Goal: Task Accomplishment & Management: Use online tool/utility

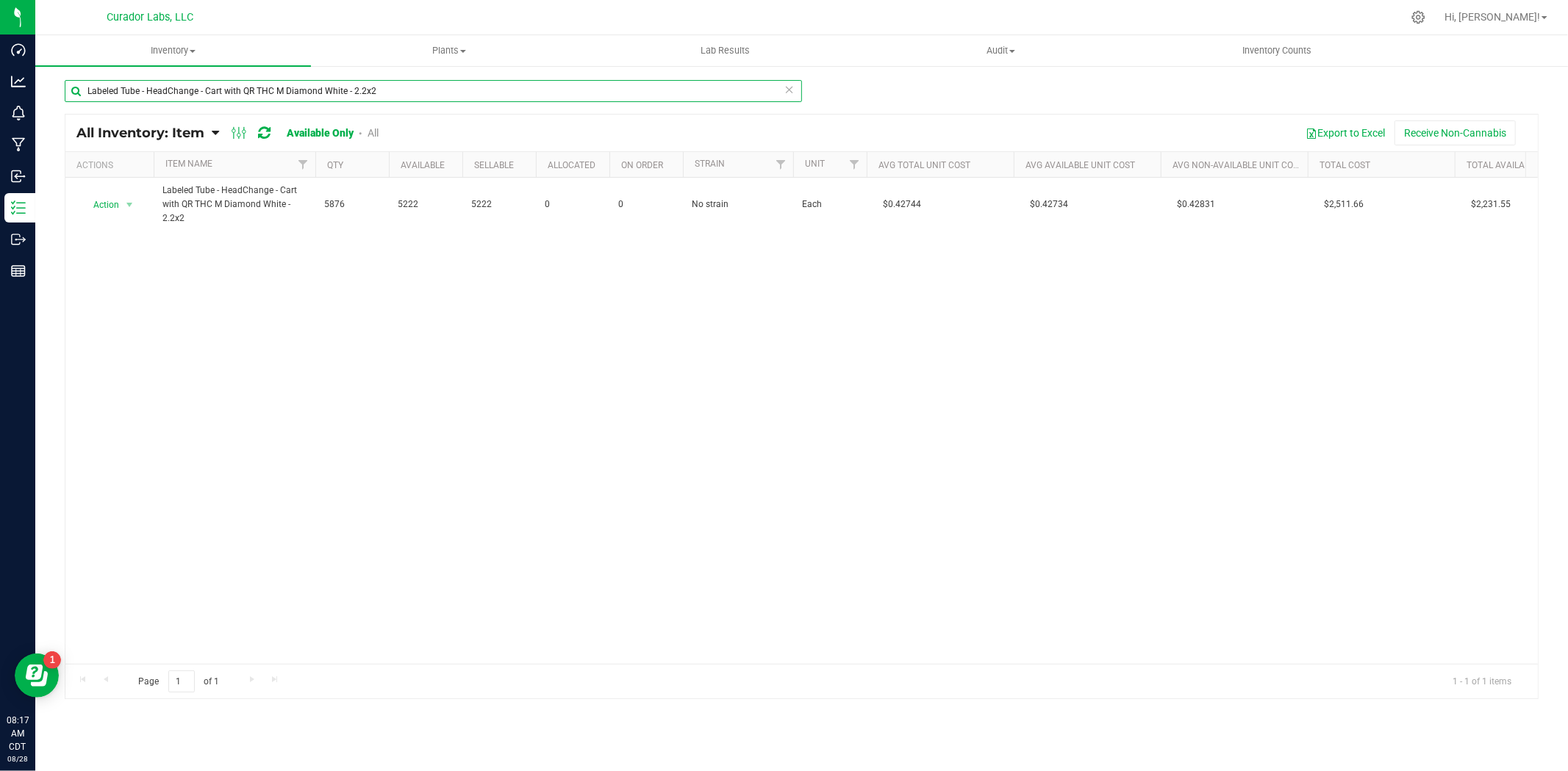
drag, startPoint x: 384, startPoint y: 93, endPoint x: 104, endPoint y: 66, distance: 281.3
click at [104, 66] on inventory "Inventory All packages All inventory Waste log Create inventory Plants All plan…" at bounding box center [801, 279] width 1532 height 488
paste input "Case Box - AIRO Safe Bet Bubbles - Brand Logo on Ivory - 8x4x6"
drag, startPoint x: 101, startPoint y: 96, endPoint x: 72, endPoint y: 93, distance: 29.2
click at [68, 98] on input "LabCase Box - AIRO Safe Bet Bubbles - Brand Logo on Ivory - 8x4x6" at bounding box center [433, 91] width 737 height 22
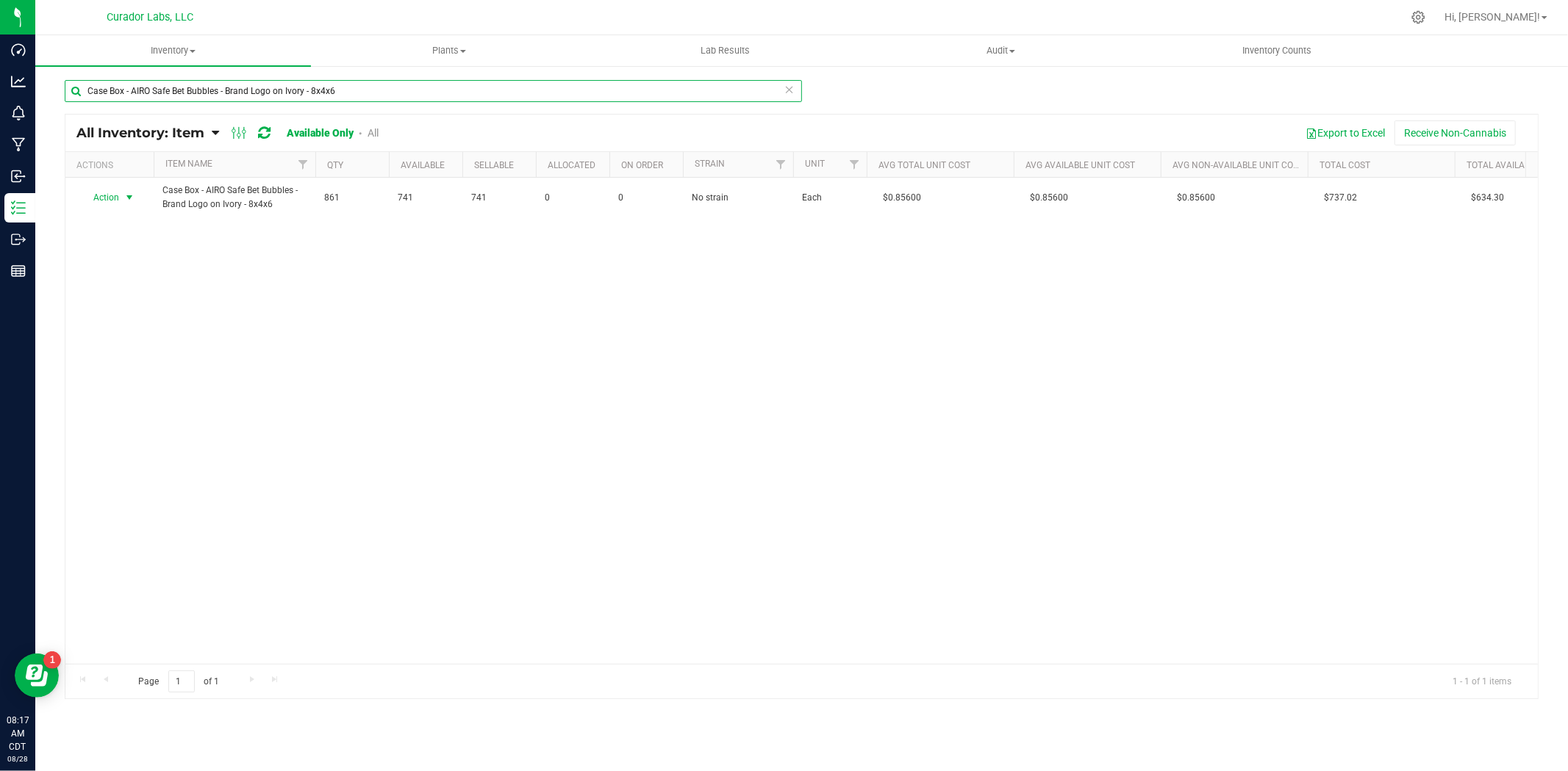
type input "Case Box - AIRO Safe Bet Bubbles - Brand Logo on Ivory - 8x4x6"
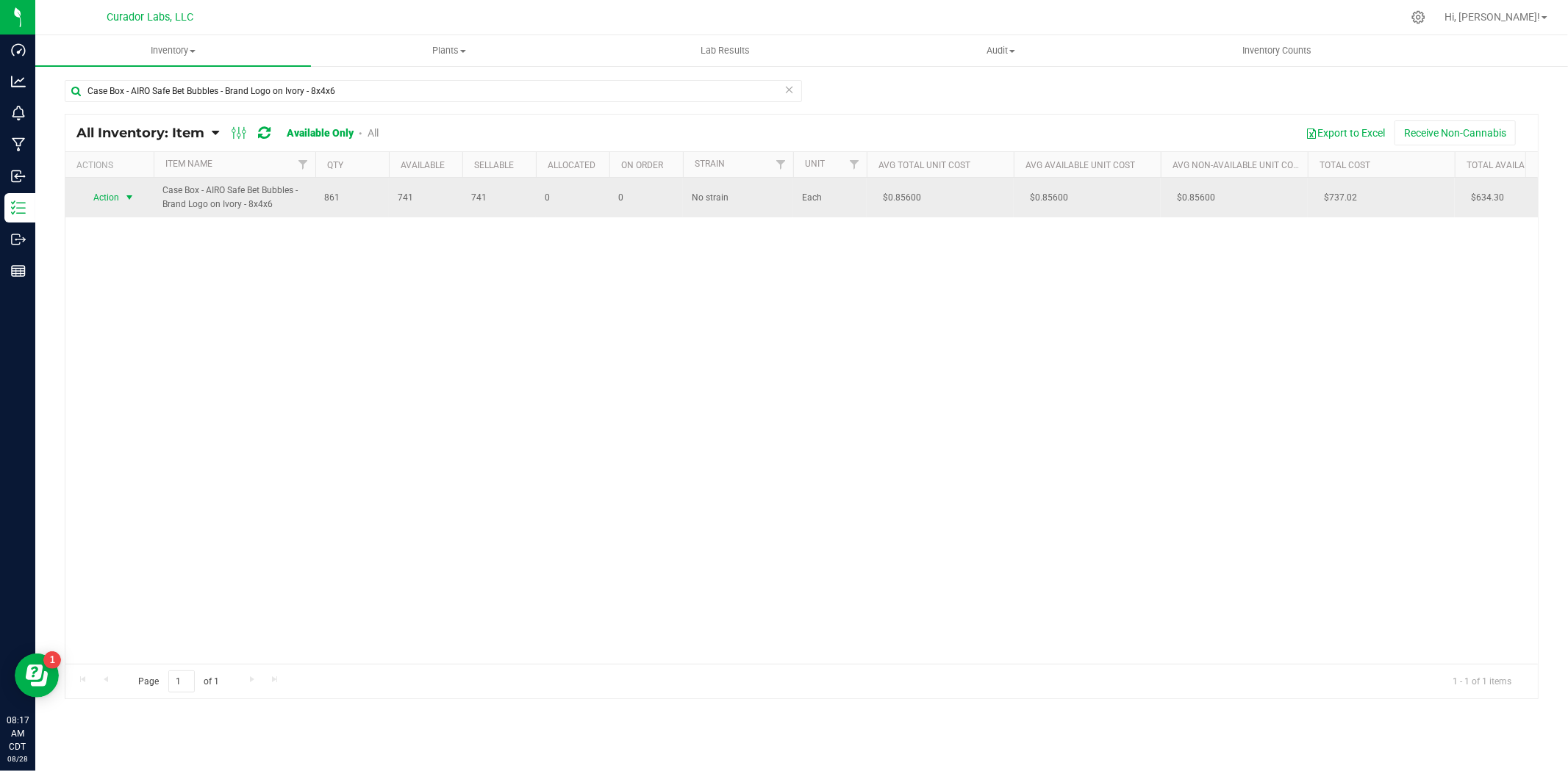
drag, startPoint x: 139, startPoint y: 186, endPoint x: 125, endPoint y: 195, distance: 16.6
click at [125, 195] on span "select" at bounding box center [129, 197] width 11 height 11
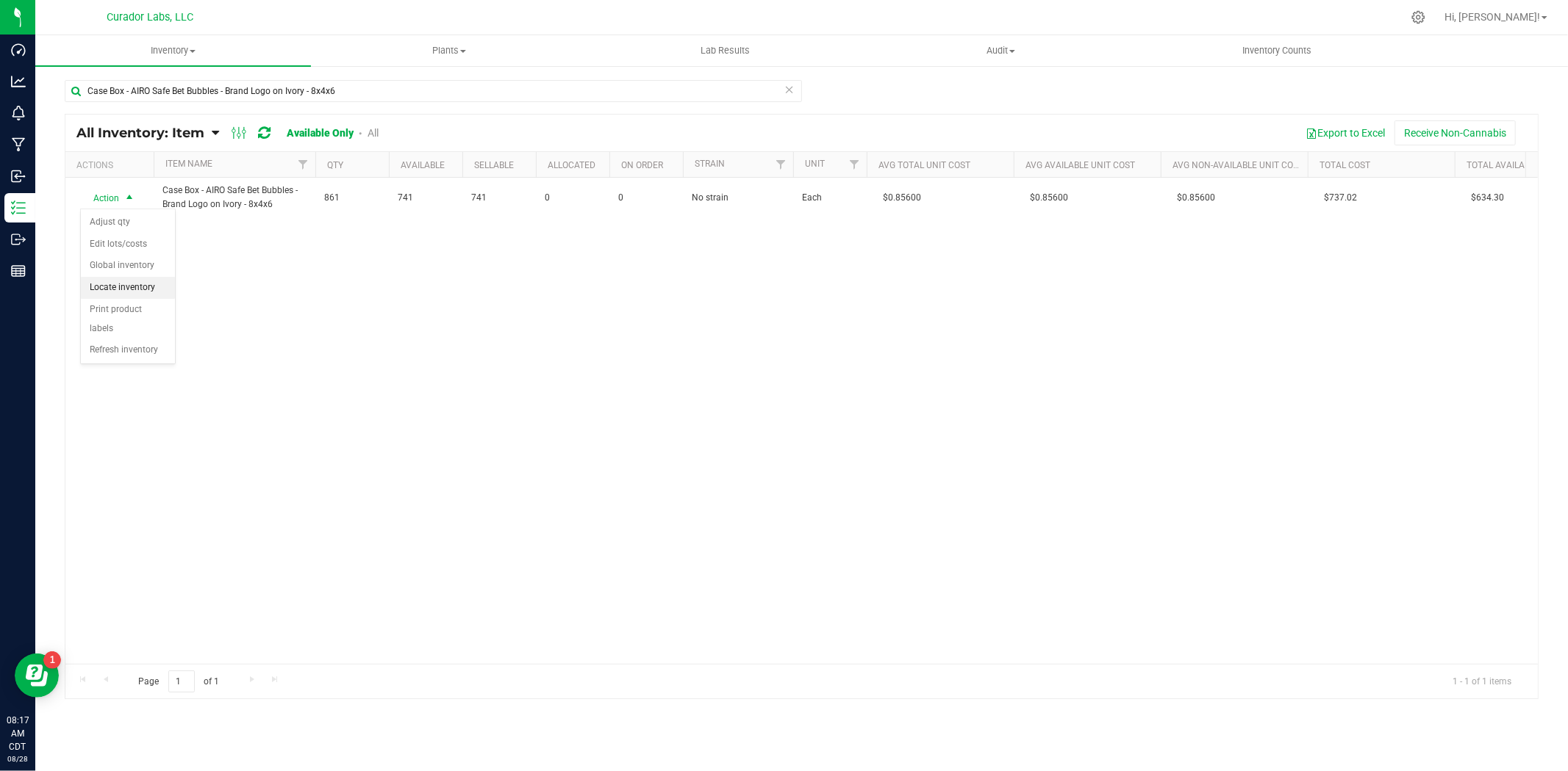
click at [130, 283] on li "Locate inventory" at bounding box center [127, 287] width 94 height 22
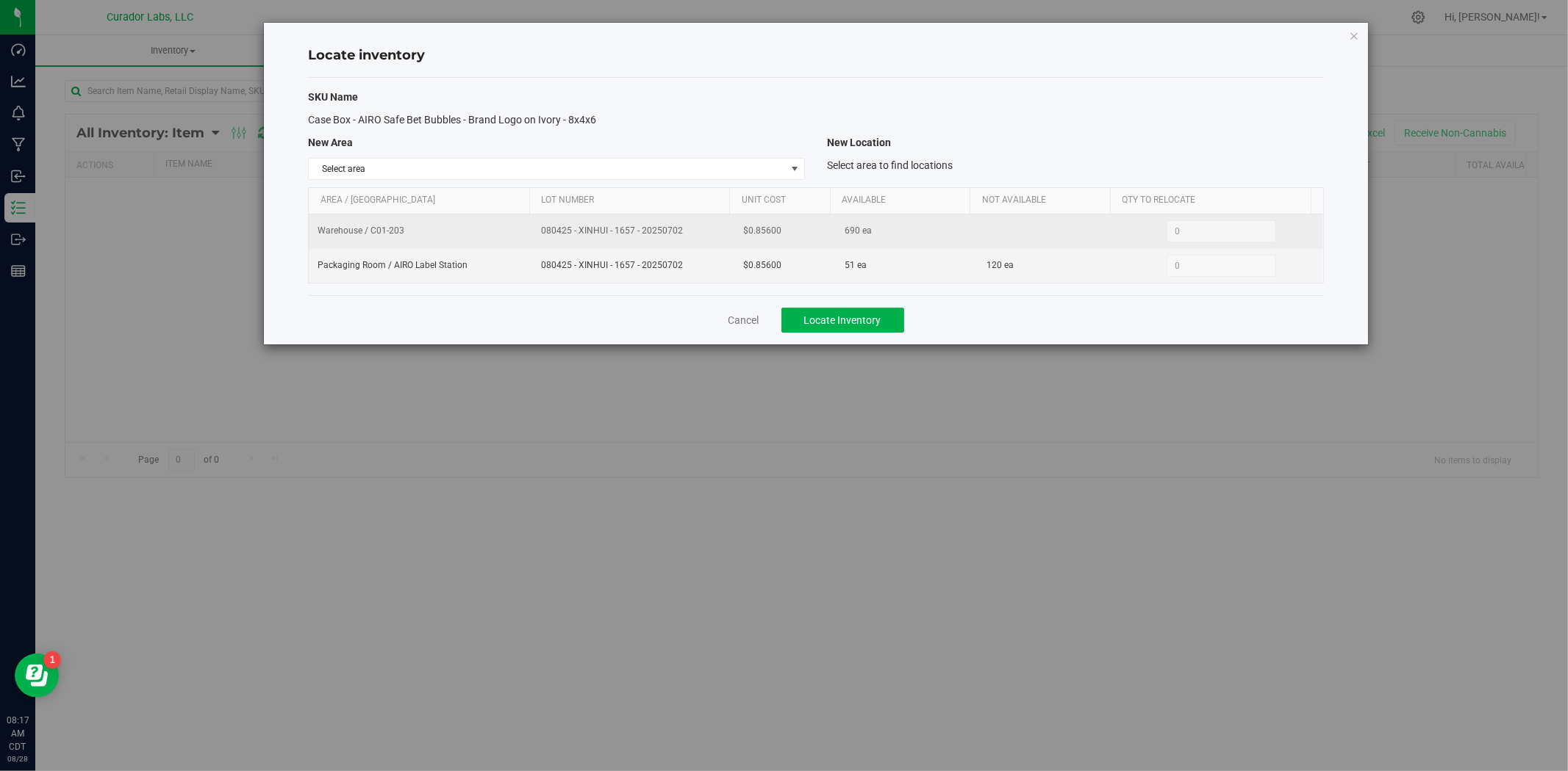
drag, startPoint x: 675, startPoint y: 234, endPoint x: 529, endPoint y: 235, distance: 146.0
click at [532, 235] on td "080425 - XINHUI - 1657 - 20250702" at bounding box center [633, 232] width 203 height 34
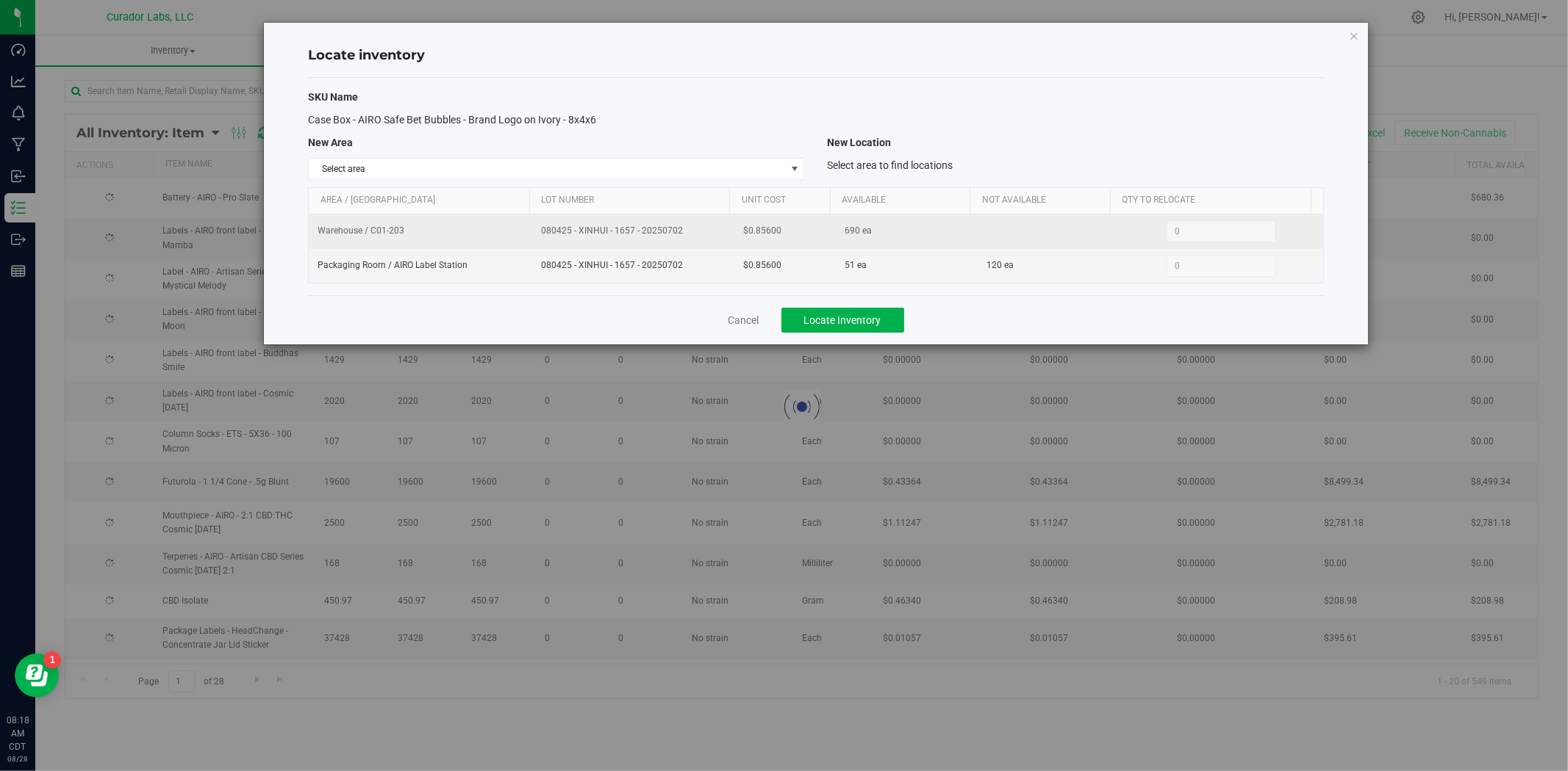
copy span "080425 - XINHUI - 1657 - 20250702"
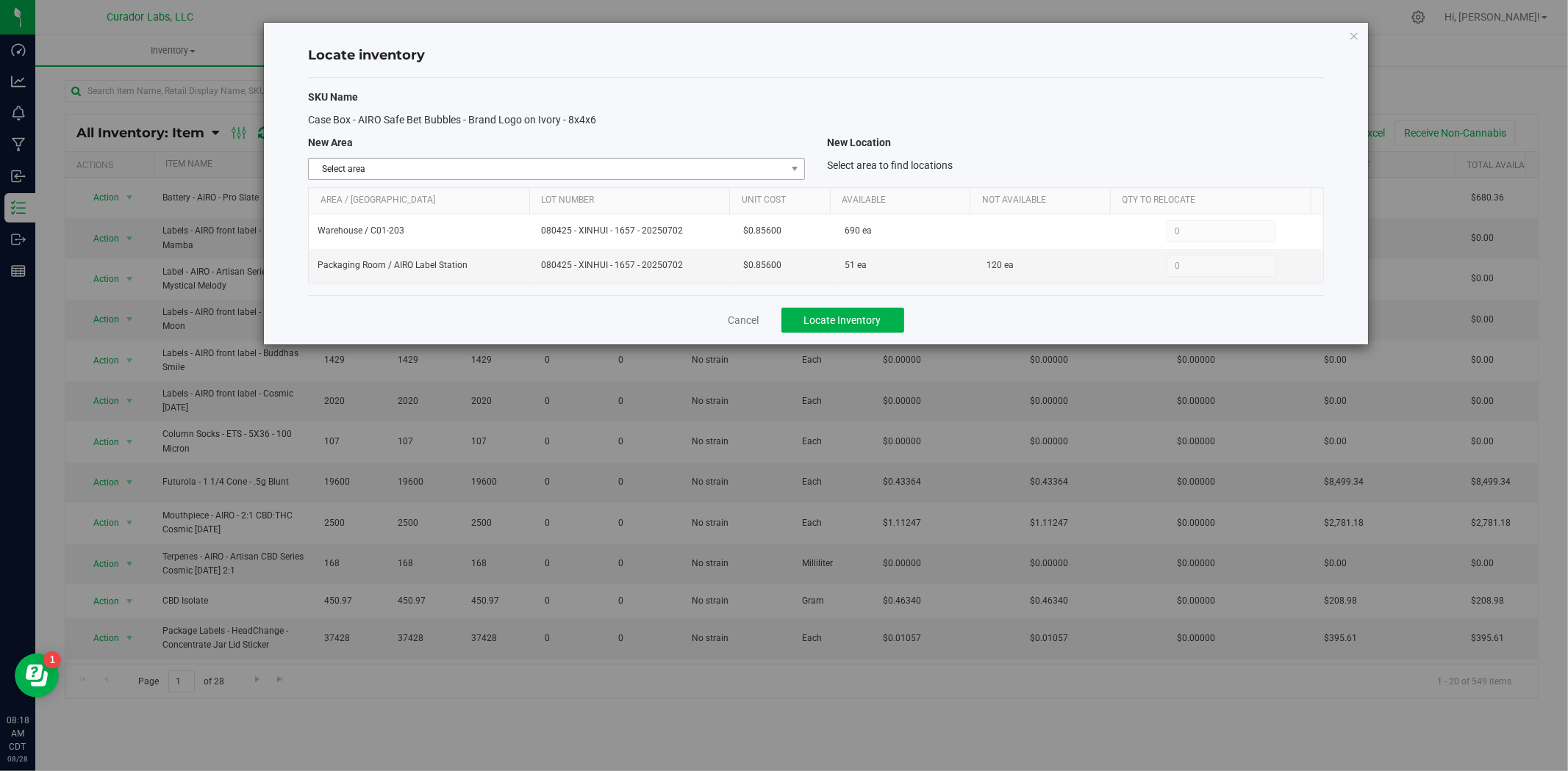
click at [577, 172] on span "Select area" at bounding box center [547, 168] width 477 height 21
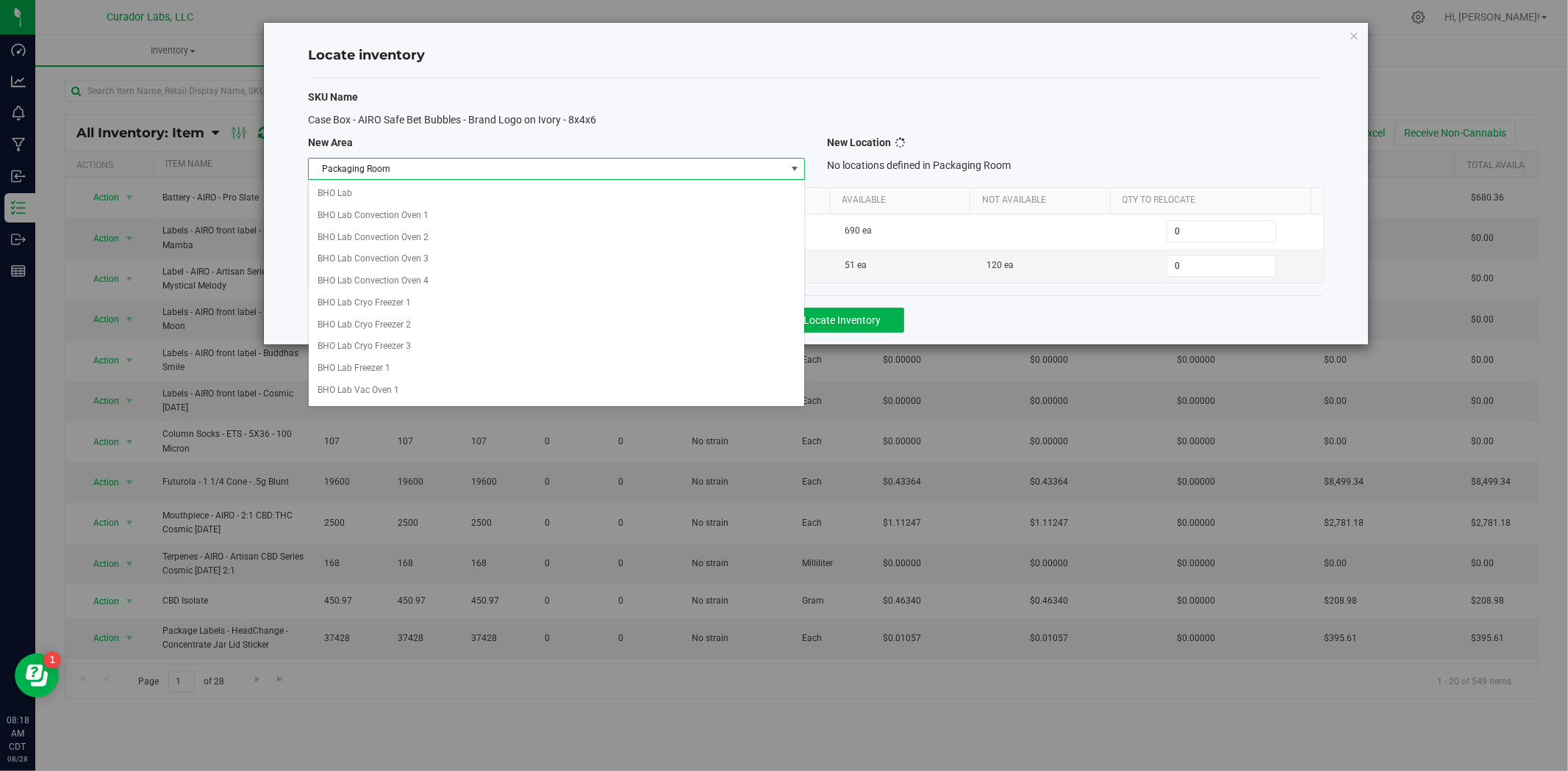
scroll to position [636, 0]
click at [472, 392] on li "Packaging Room" at bounding box center [556, 388] width 495 height 22
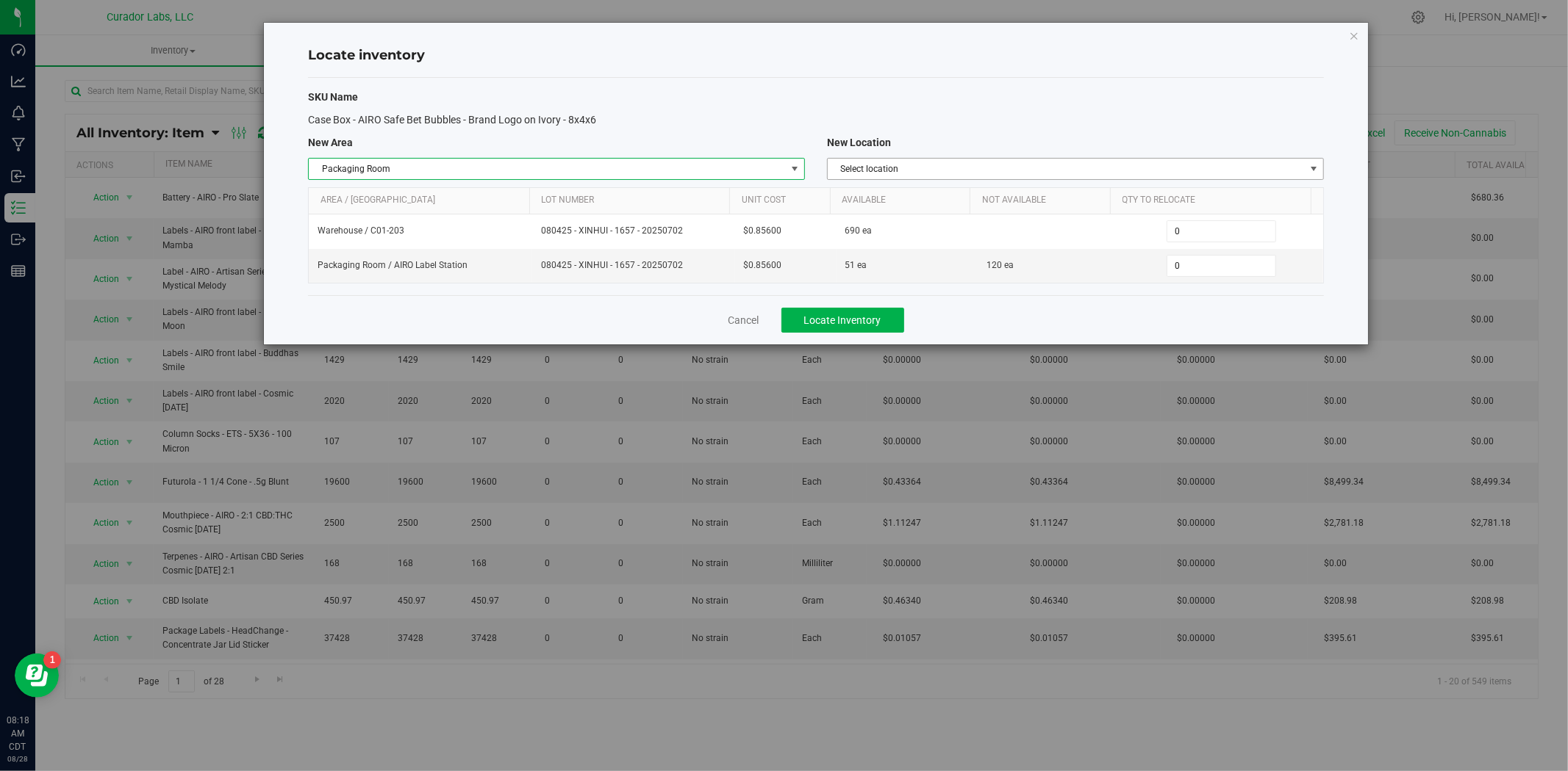
click at [882, 162] on span "Select location" at bounding box center [1066, 168] width 477 height 21
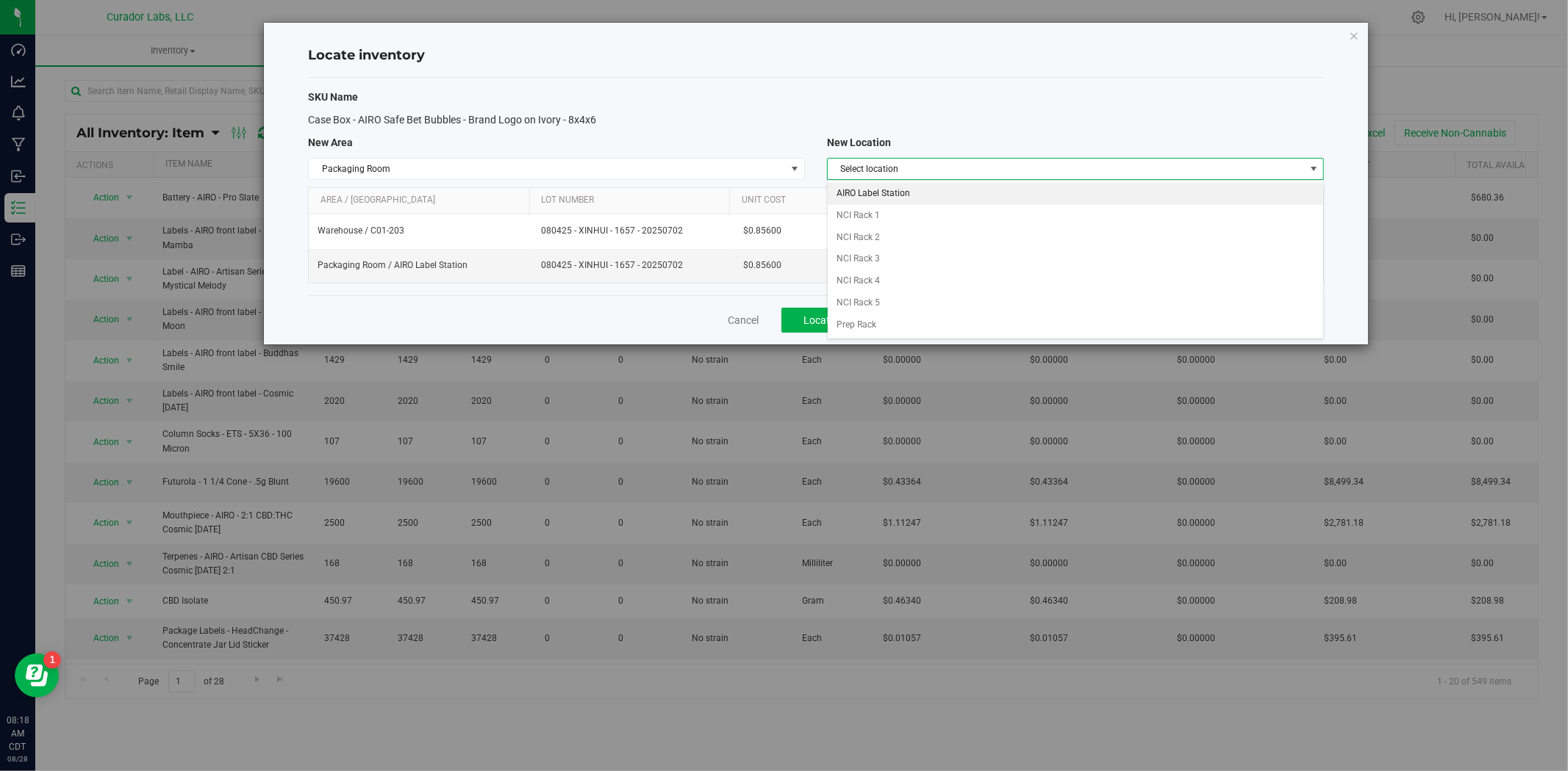
click at [880, 189] on li "AIRO Label Station" at bounding box center [1076, 194] width 495 height 22
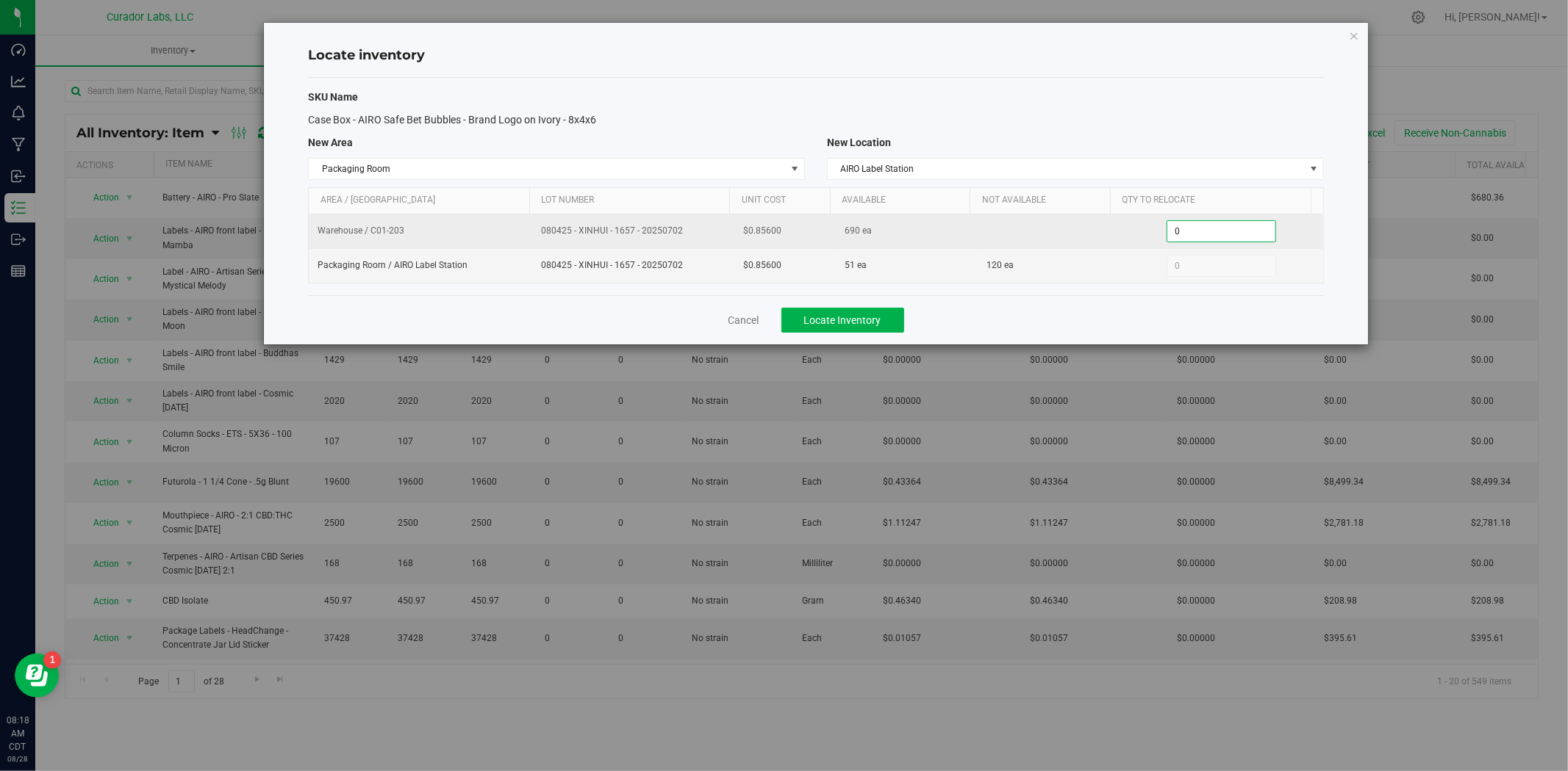
click at [1177, 234] on span "0 0" at bounding box center [1221, 231] width 110 height 22
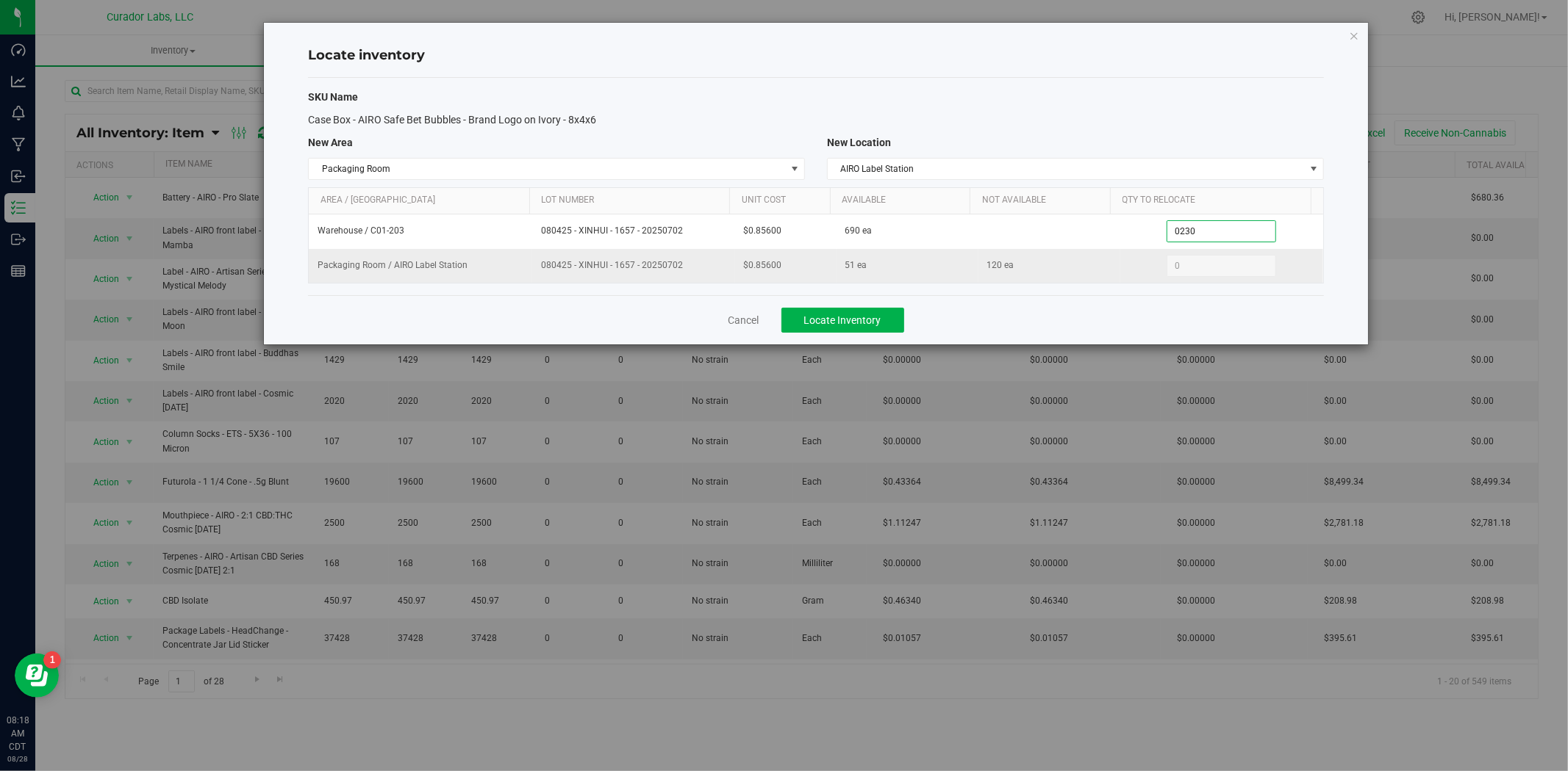
type input "230"
click at [898, 325] on button "Locate Inventory" at bounding box center [842, 320] width 123 height 25
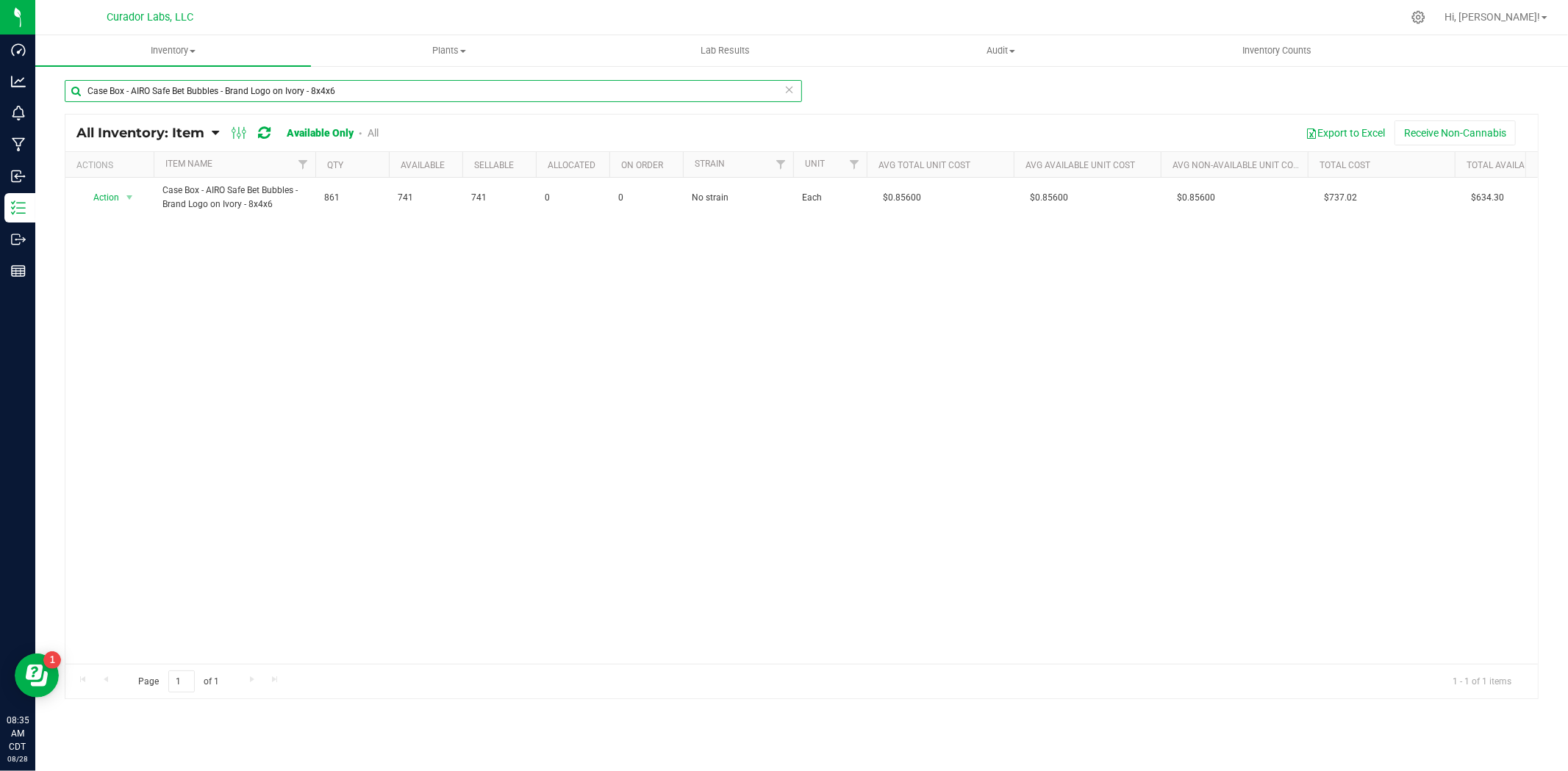
drag, startPoint x: 358, startPoint y: 92, endPoint x: 39, endPoint y: 85, distance: 319.1
click at [39, 85] on div "Case Box - AIRO Safe Bet Bubbles - Brand Logo on Ivory - 8x4x6 All Inventory: I…" at bounding box center [801, 294] width 1532 height 459
paste input "Labeled Tube - Safe Bet - 3 Pack .5g Rolls Pop Top Tube THC M Diamond on White …"
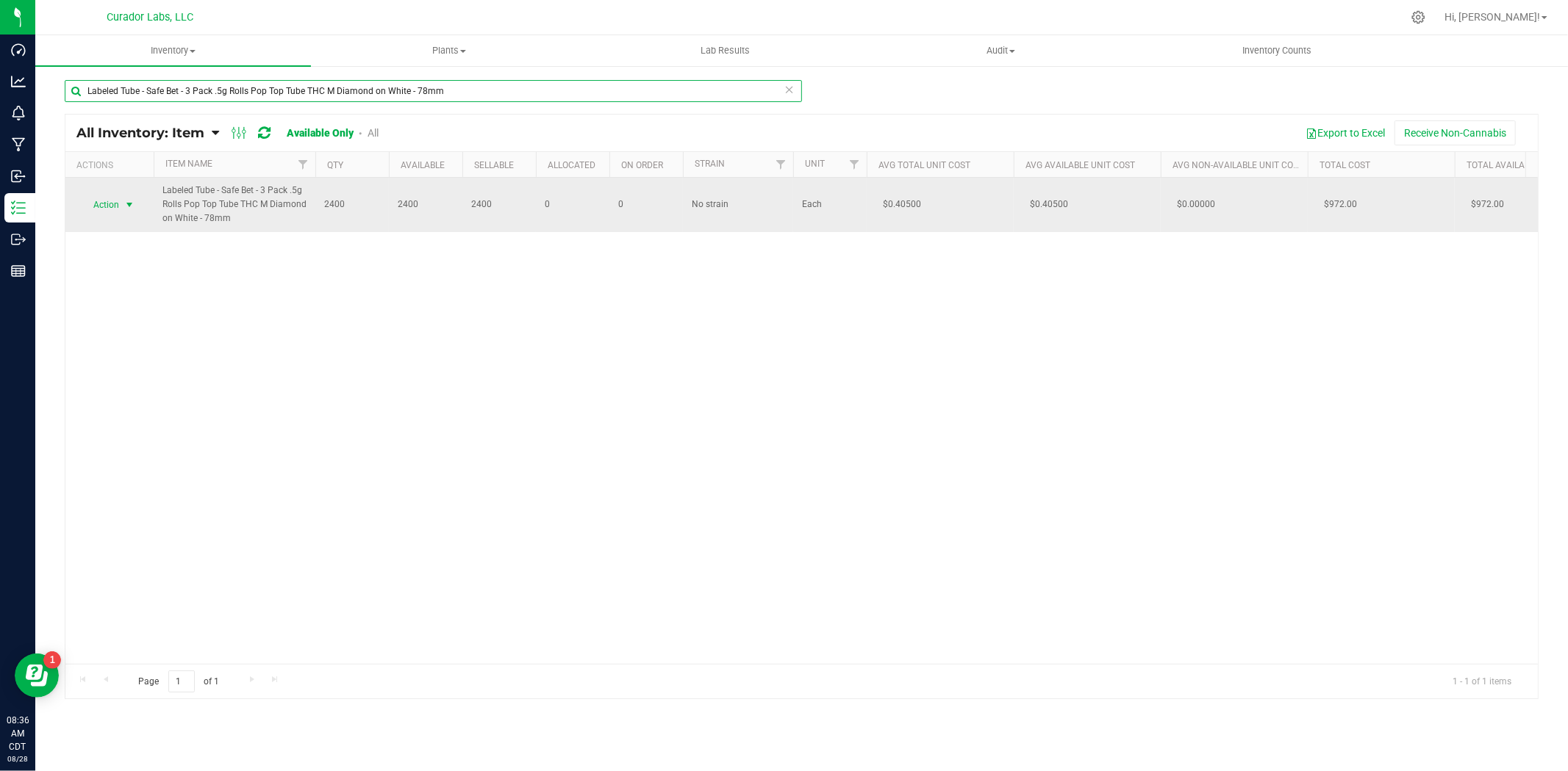
type input "Labeled Tube - Safe Bet - 3 Pack .5g Rolls Pop Top Tube THC M Diamond on White …"
click at [123, 213] on span "select" at bounding box center [130, 205] width 18 height 21
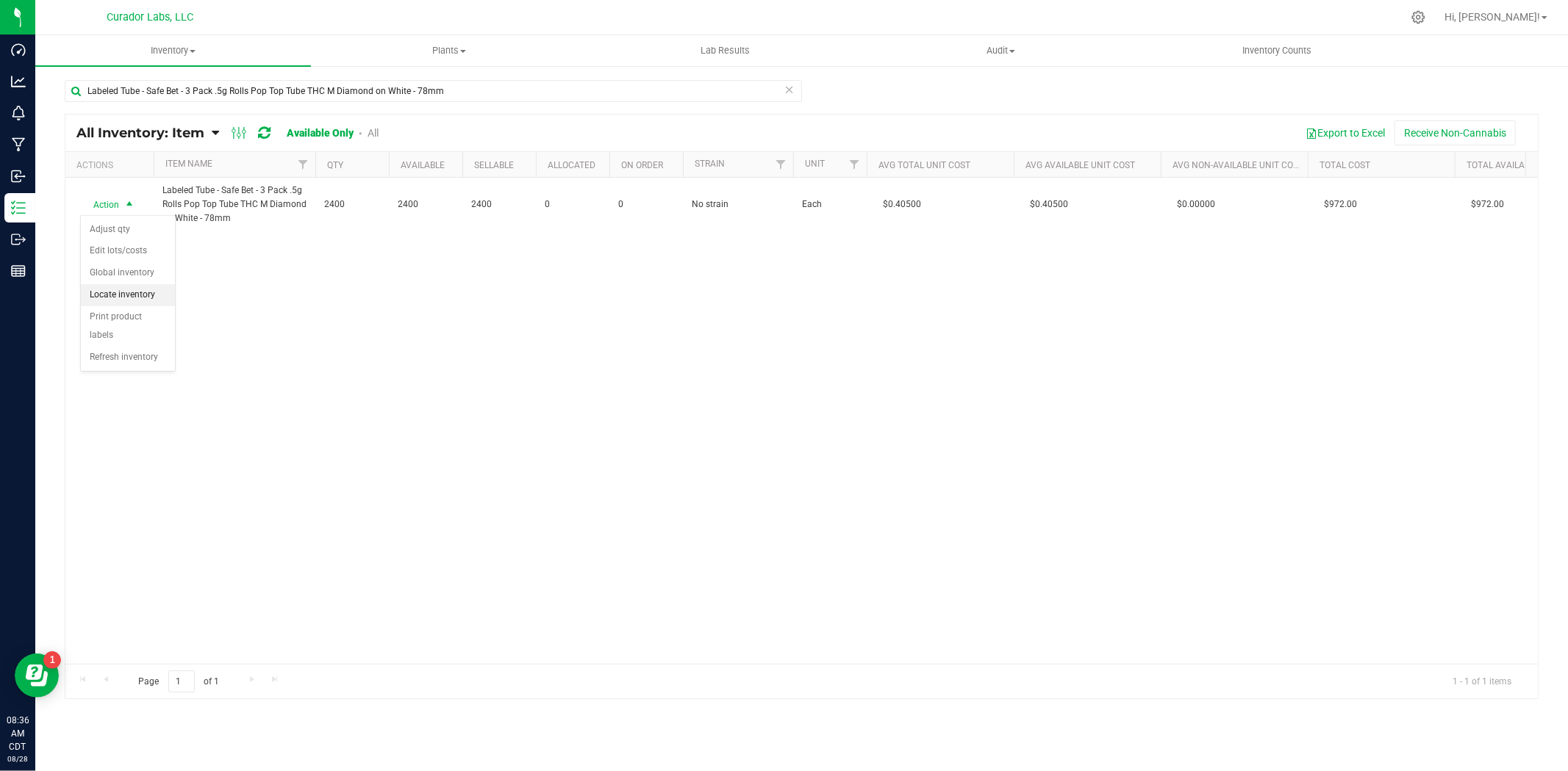
click at [140, 297] on li "Locate inventory" at bounding box center [127, 295] width 94 height 22
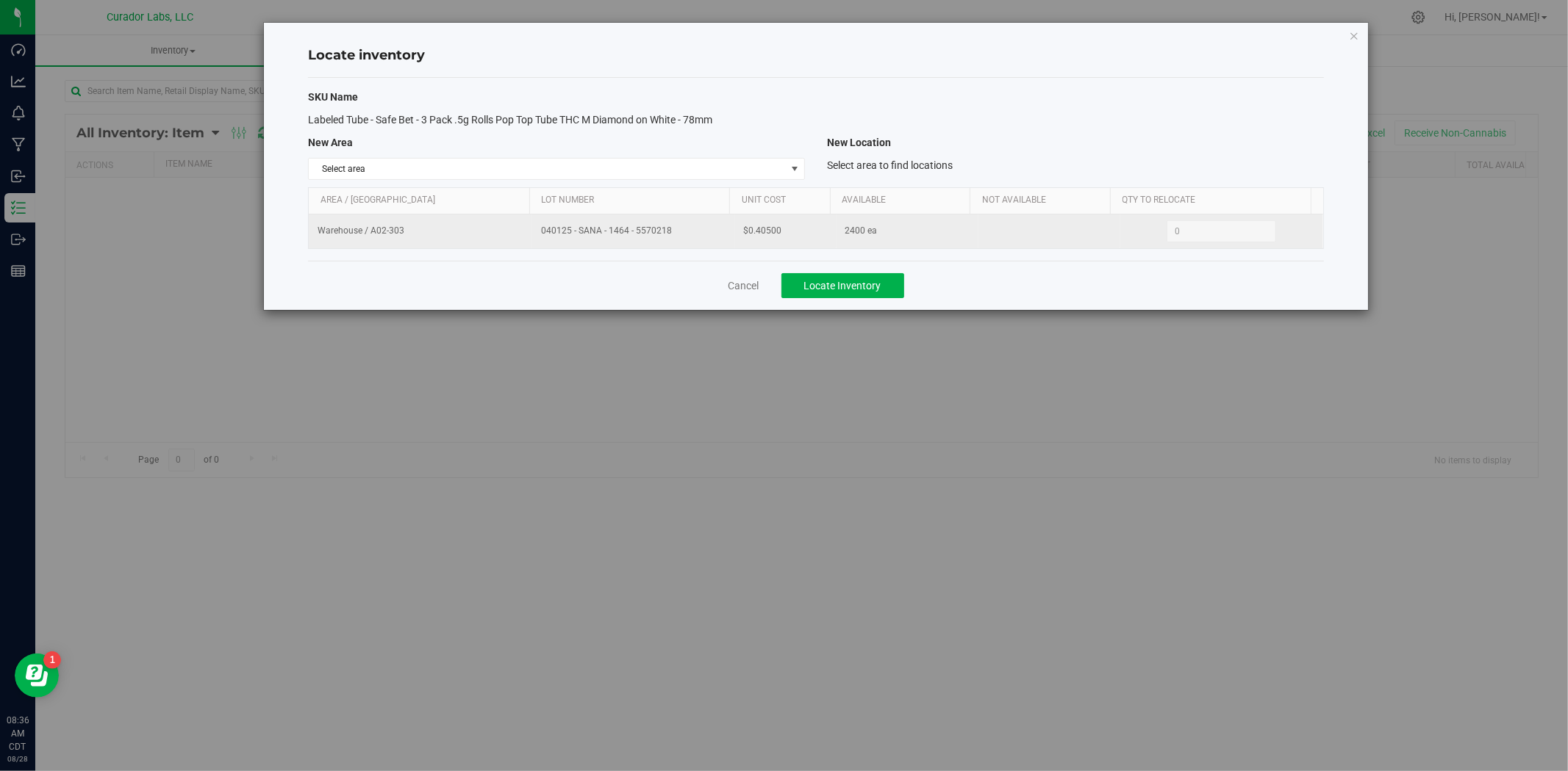
drag, startPoint x: 681, startPoint y: 236, endPoint x: 525, endPoint y: 237, distance: 156.0
click at [525, 237] on tr "Warehouse / A02-303 040125 - SANA - 1464 - 5570218 $0.40500 2400 ea 0 0" at bounding box center [816, 232] width 1015 height 34
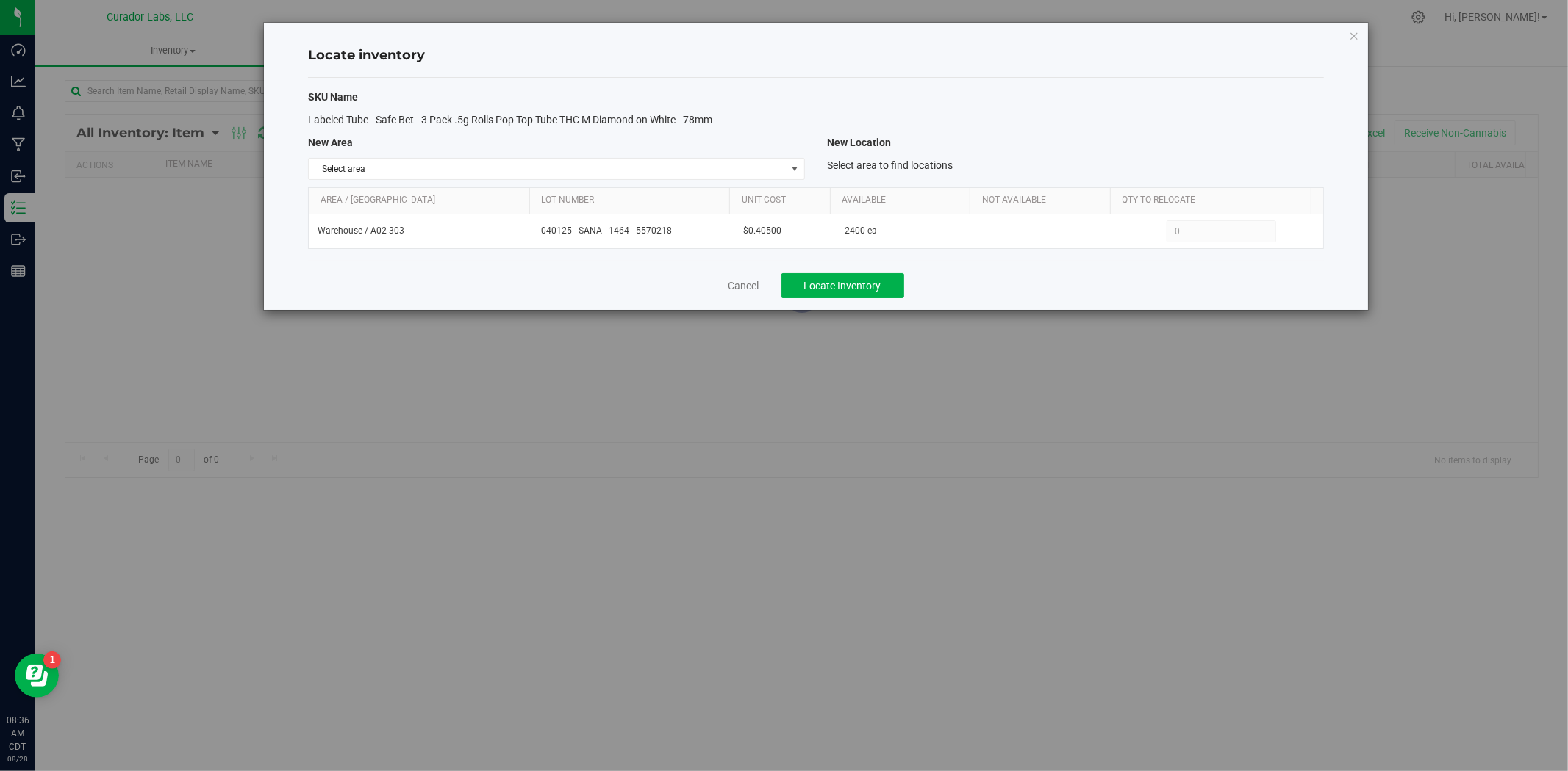
copy tr "040125 - SANA - 1464 - 5570218"
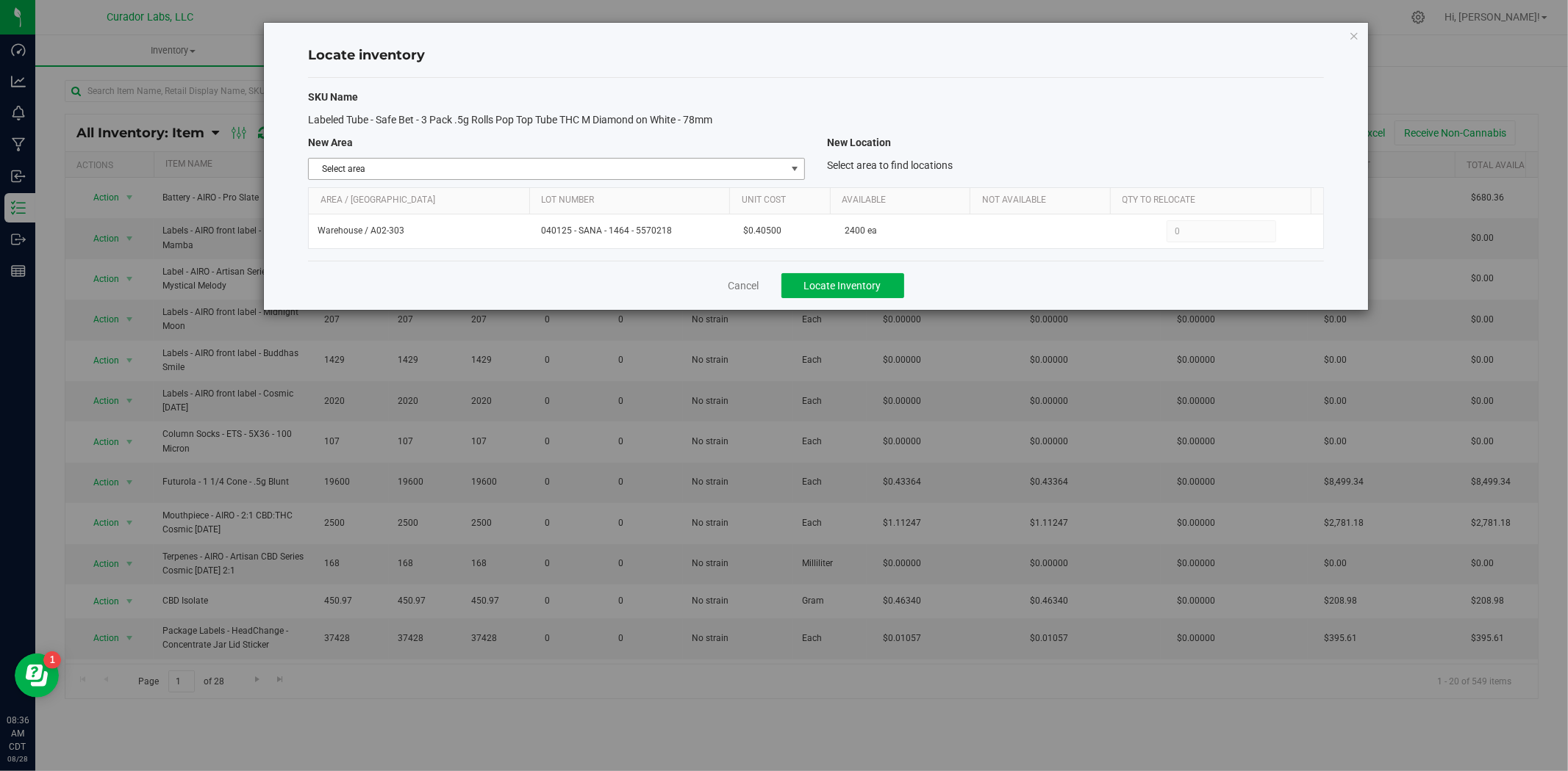
click at [470, 162] on span "Select area" at bounding box center [547, 168] width 477 height 21
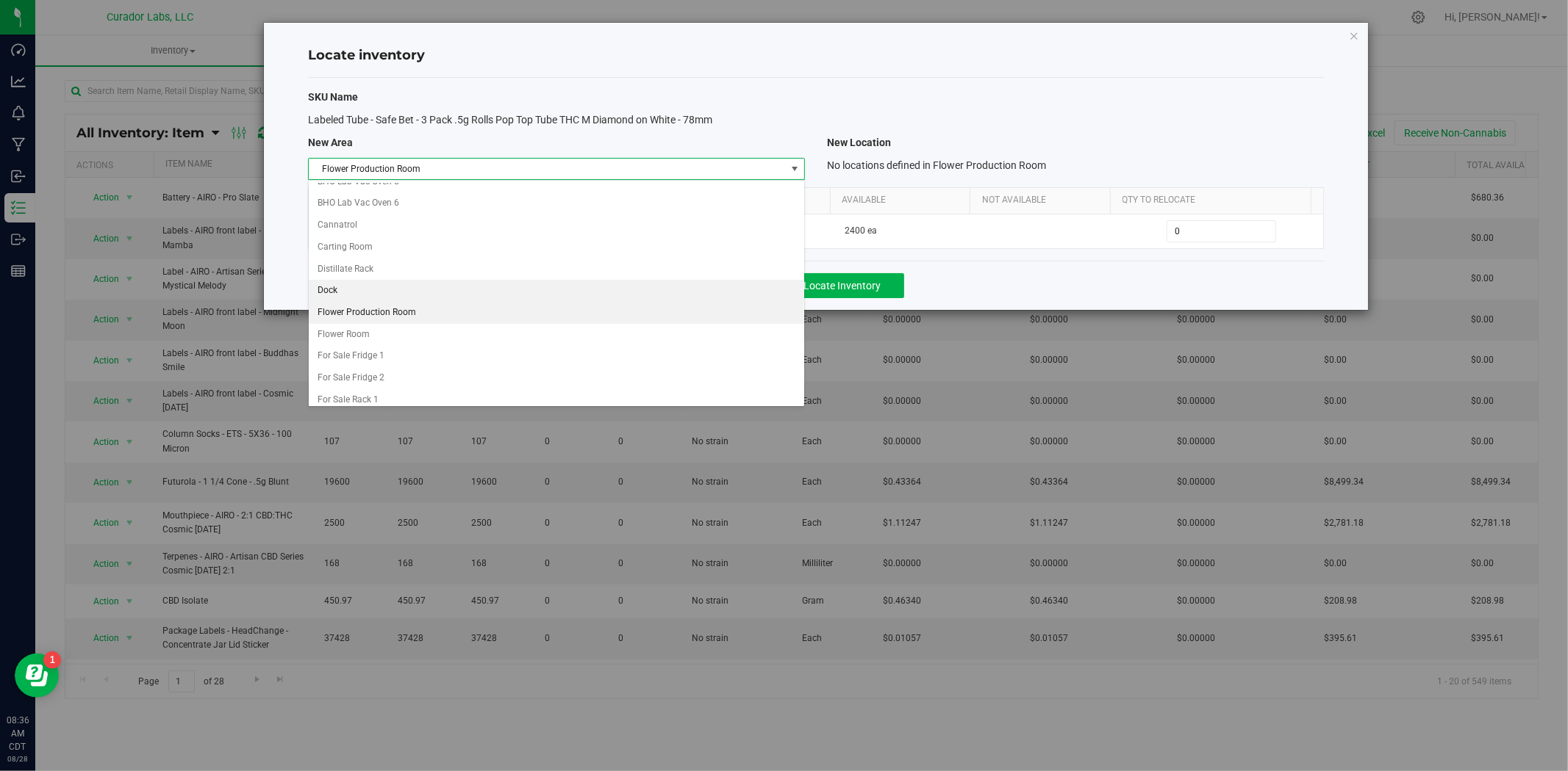
scroll to position [327, 0]
click at [386, 306] on li "Flower Room" at bounding box center [556, 304] width 495 height 22
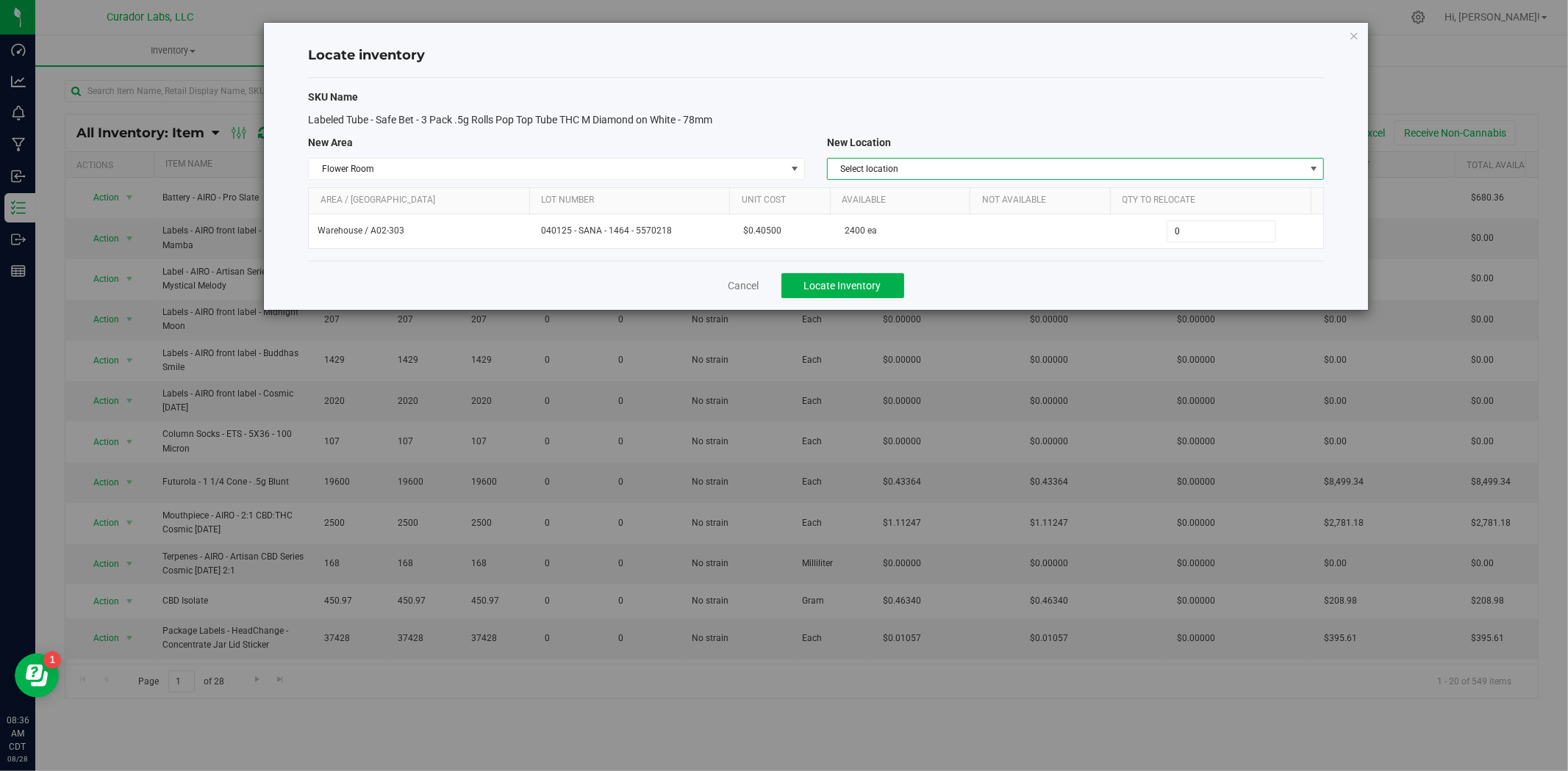
click at [884, 171] on span "Select location" at bounding box center [1066, 168] width 477 height 21
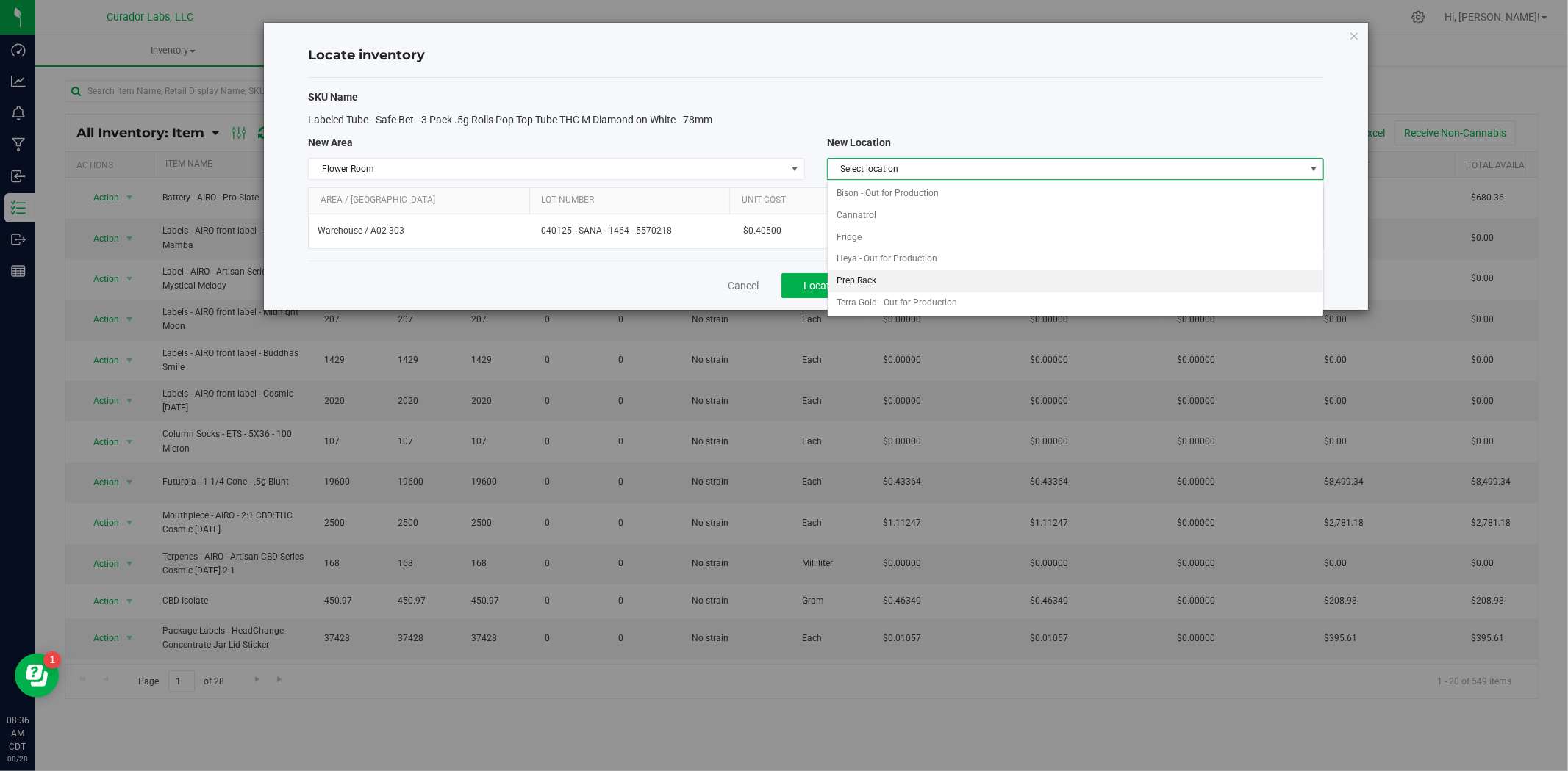
click at [884, 280] on li "Prep Rack" at bounding box center [1076, 281] width 495 height 22
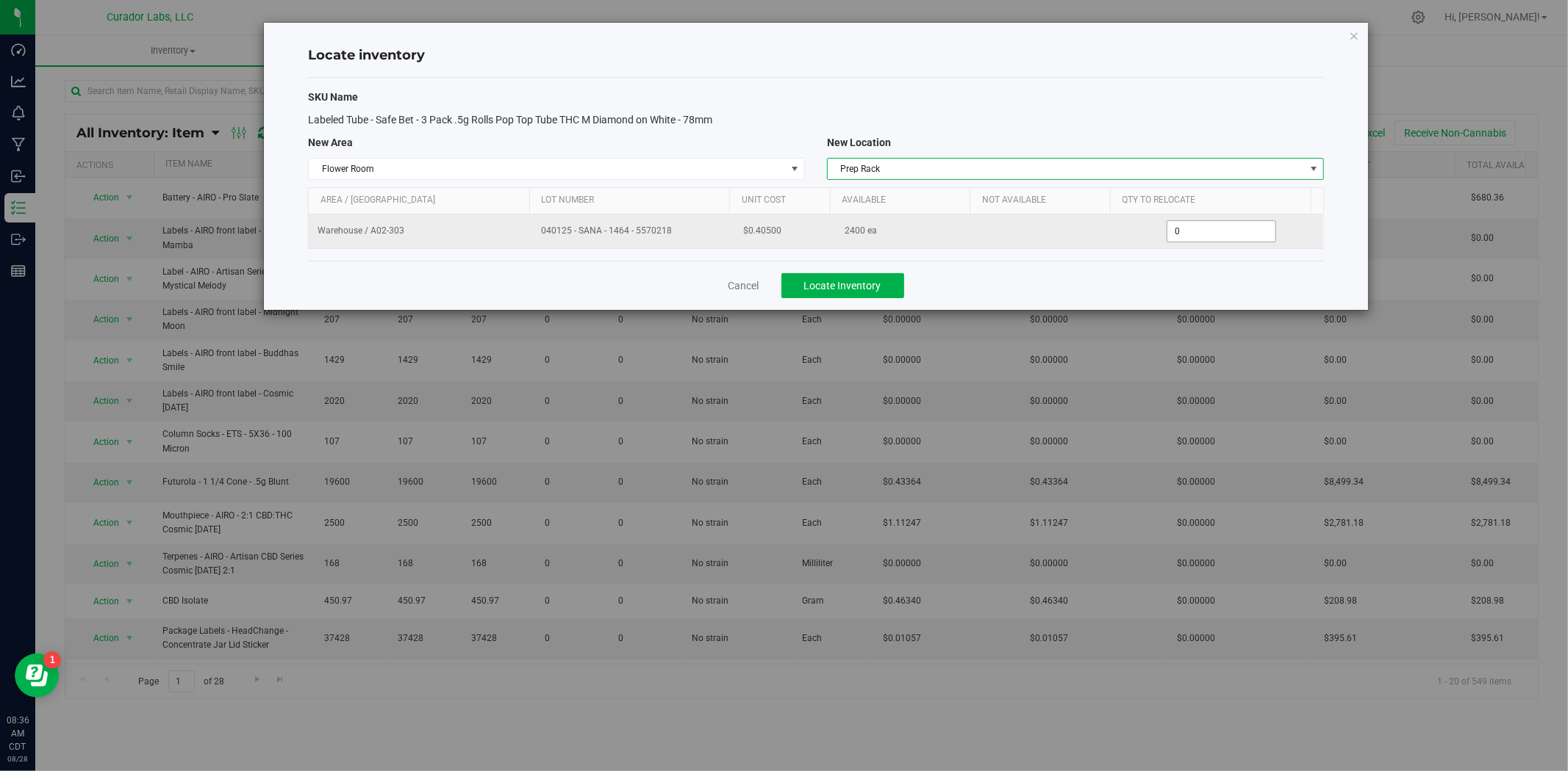
drag, startPoint x: 1161, startPoint y: 229, endPoint x: 1145, endPoint y: 229, distance: 16.0
click at [1145, 229] on div "0 0" at bounding box center [1221, 231] width 185 height 22
drag, startPoint x: 1194, startPoint y: 233, endPoint x: 1134, endPoint y: 238, distance: 60.2
click at [1130, 238] on div "2,400 2400" at bounding box center [1221, 231] width 185 height 22
type input "1200"
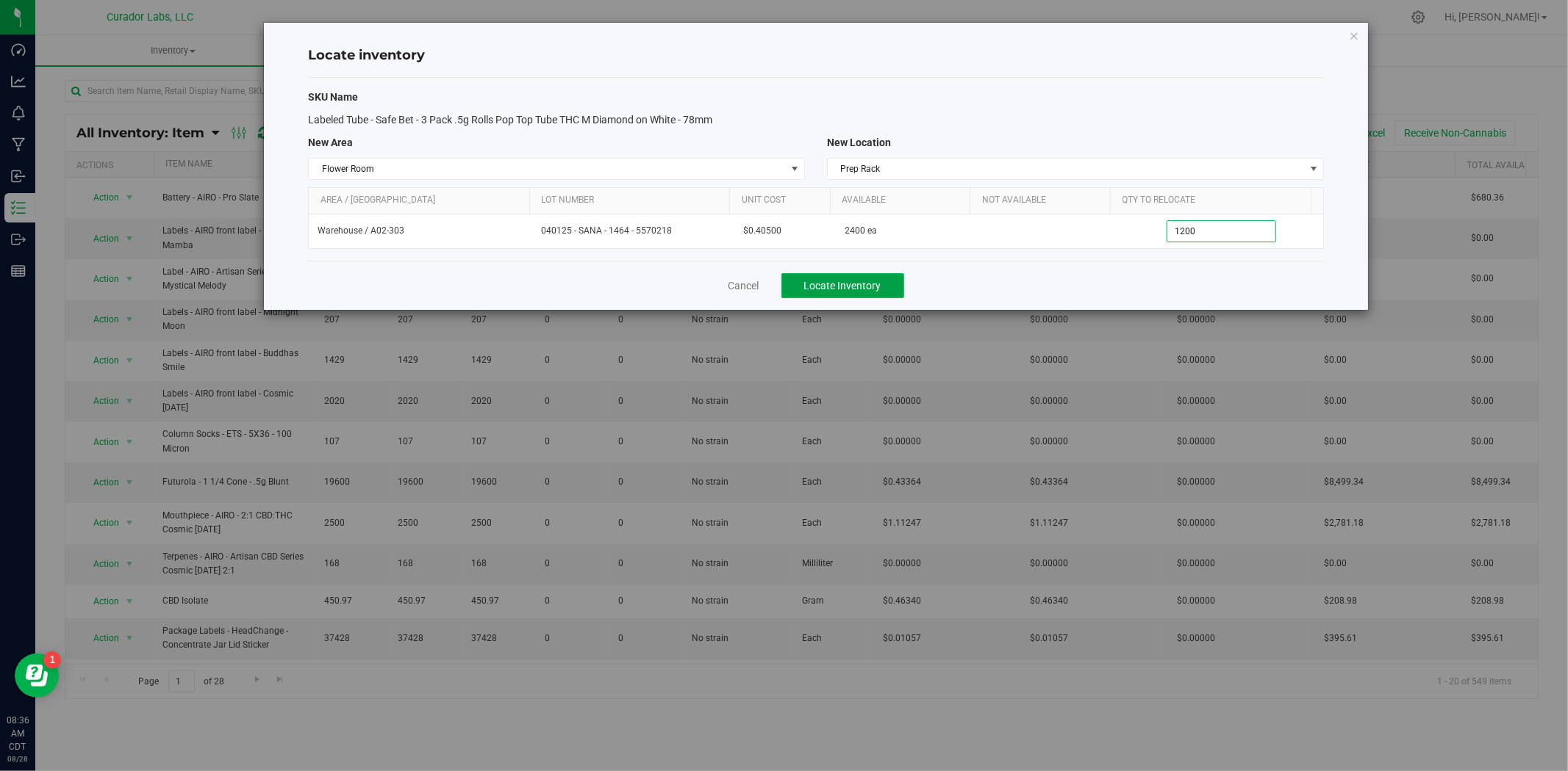
type input "1,200"
click at [851, 287] on span "Locate Inventory" at bounding box center [842, 285] width 77 height 11
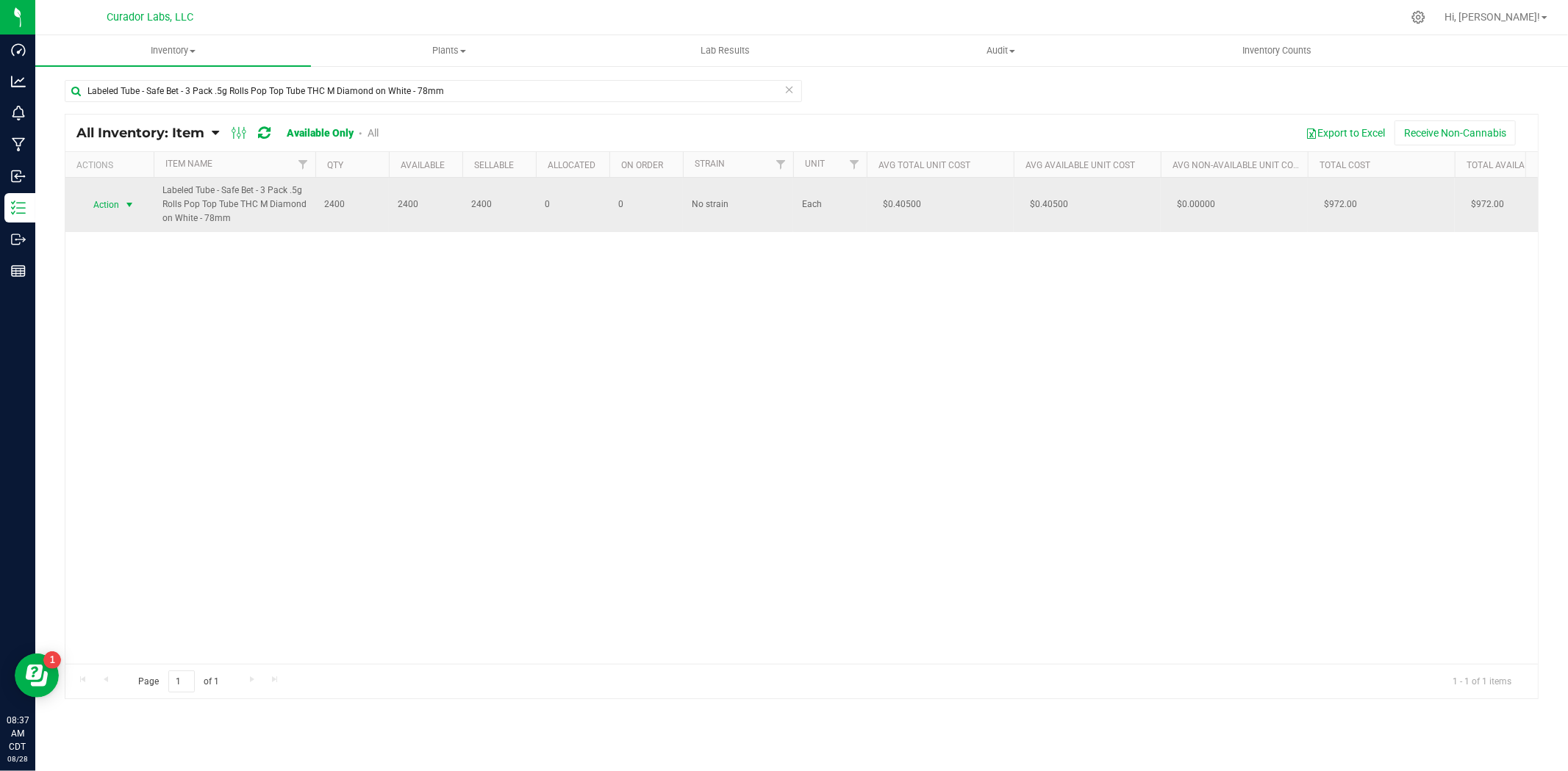
click at [120, 206] on span "select" at bounding box center [130, 205] width 18 height 21
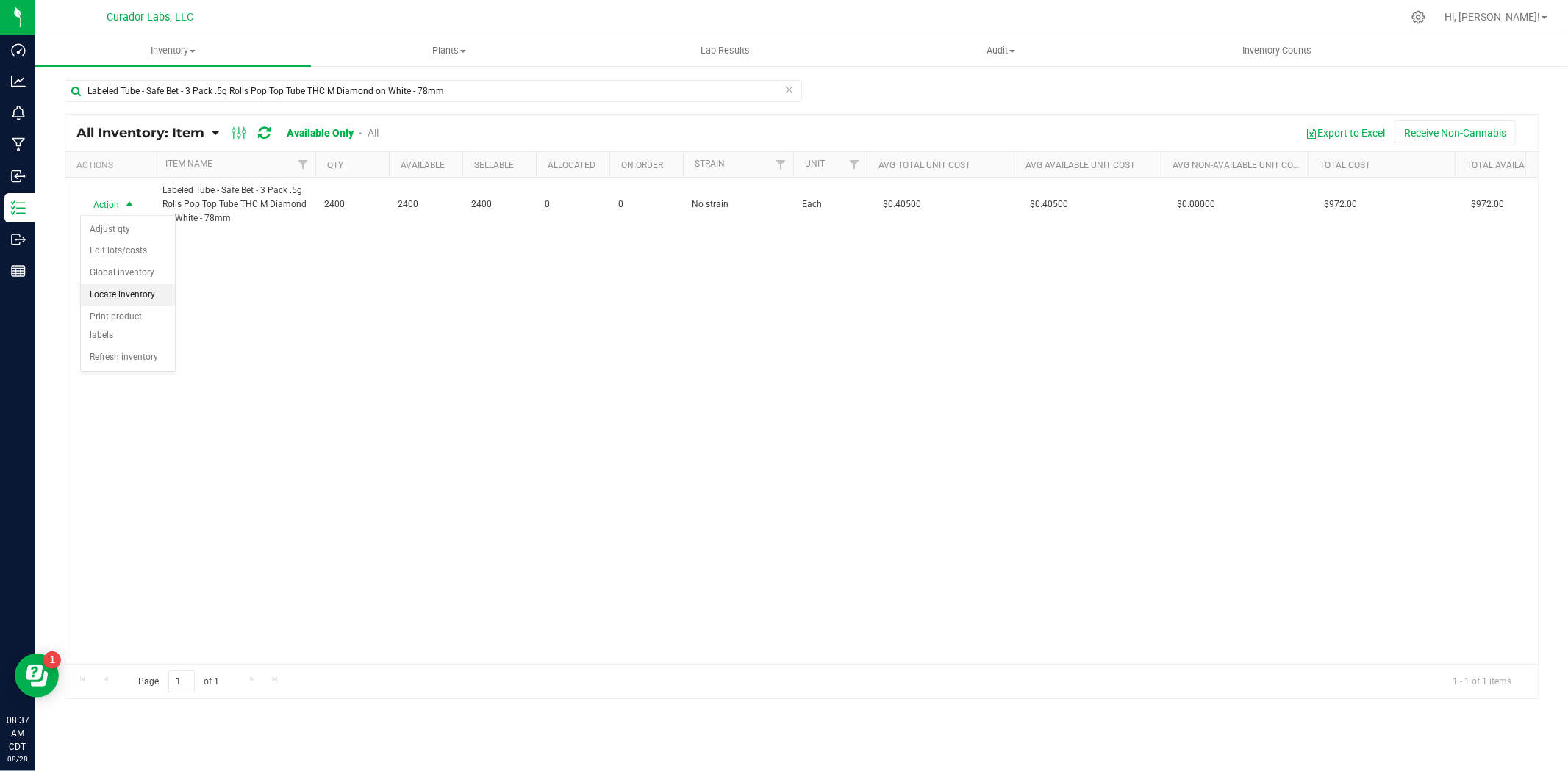
click at [134, 296] on li "Locate inventory" at bounding box center [127, 295] width 94 height 22
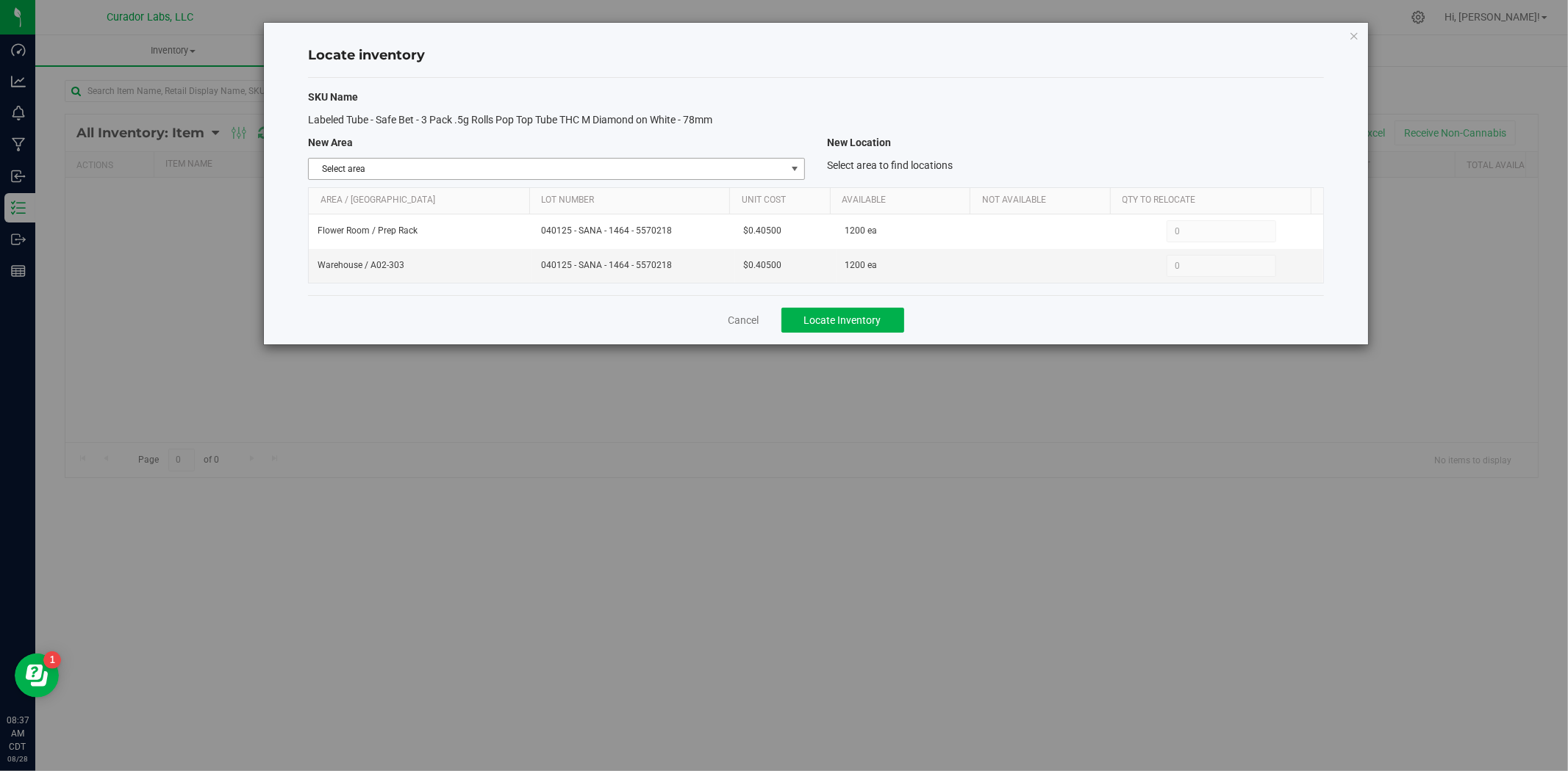
click at [473, 169] on span "Select area" at bounding box center [547, 168] width 477 height 21
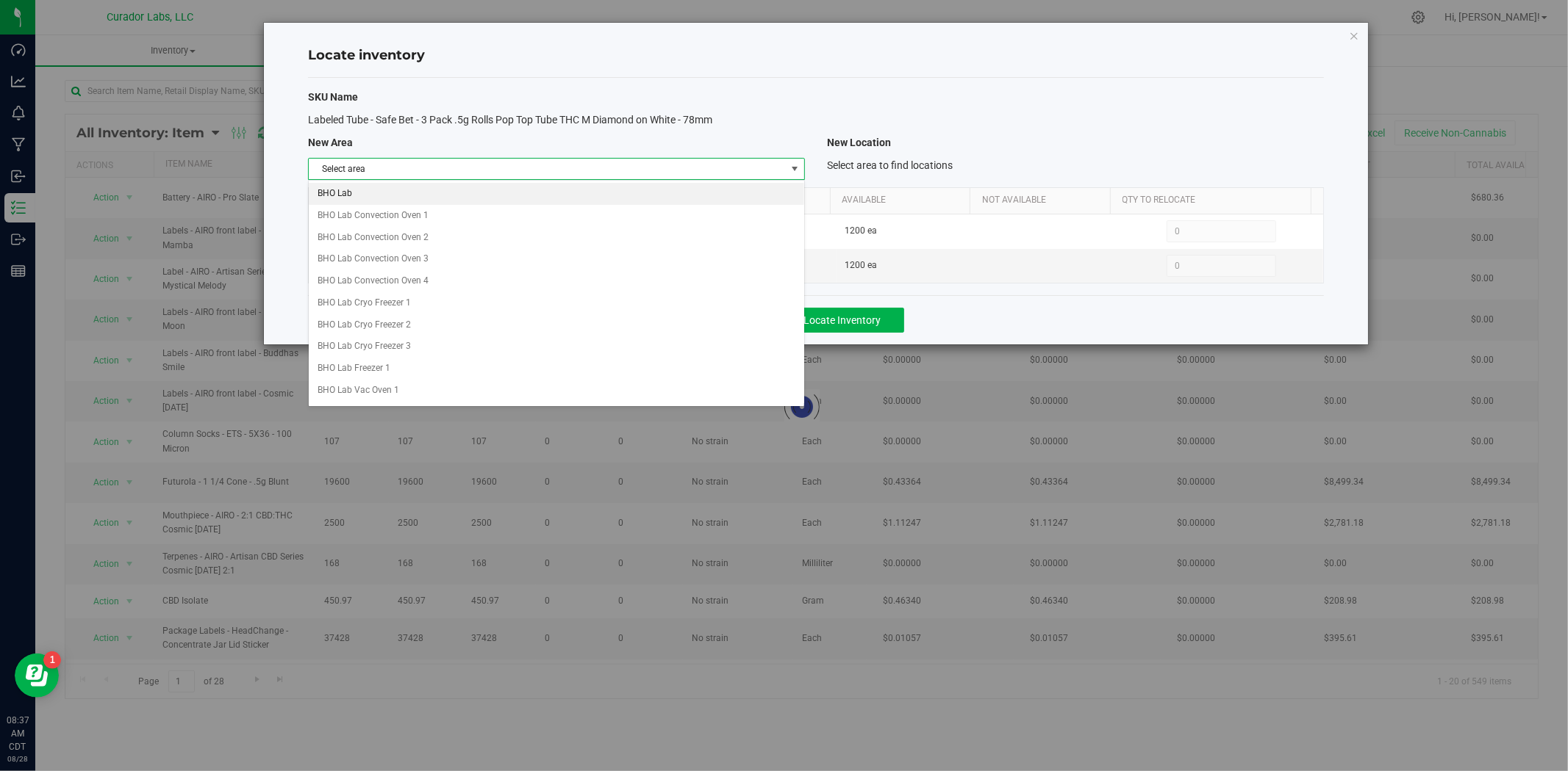
scroll to position [1164, 0]
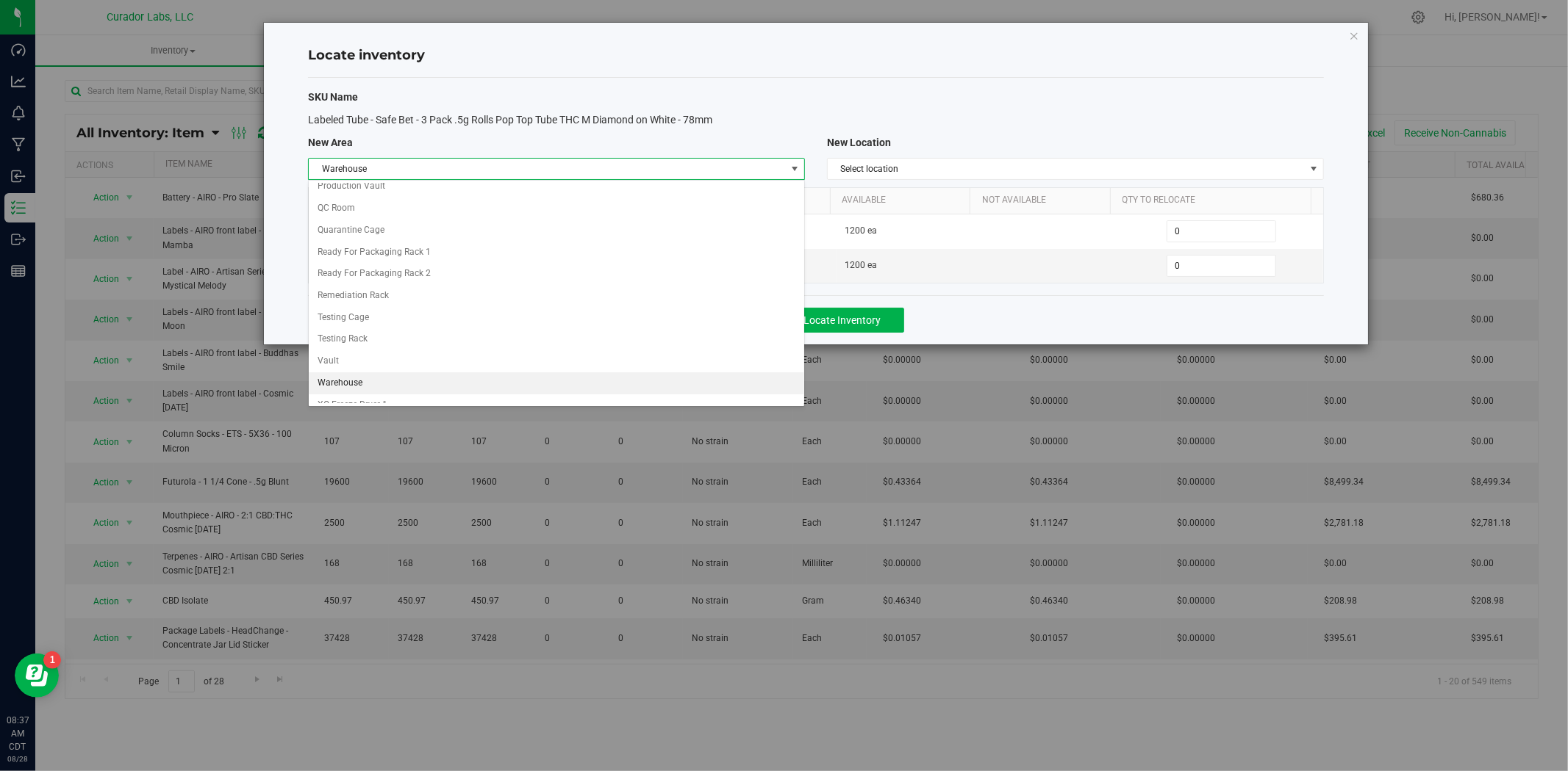
click at [380, 392] on li "Warehouse" at bounding box center [556, 383] width 495 height 22
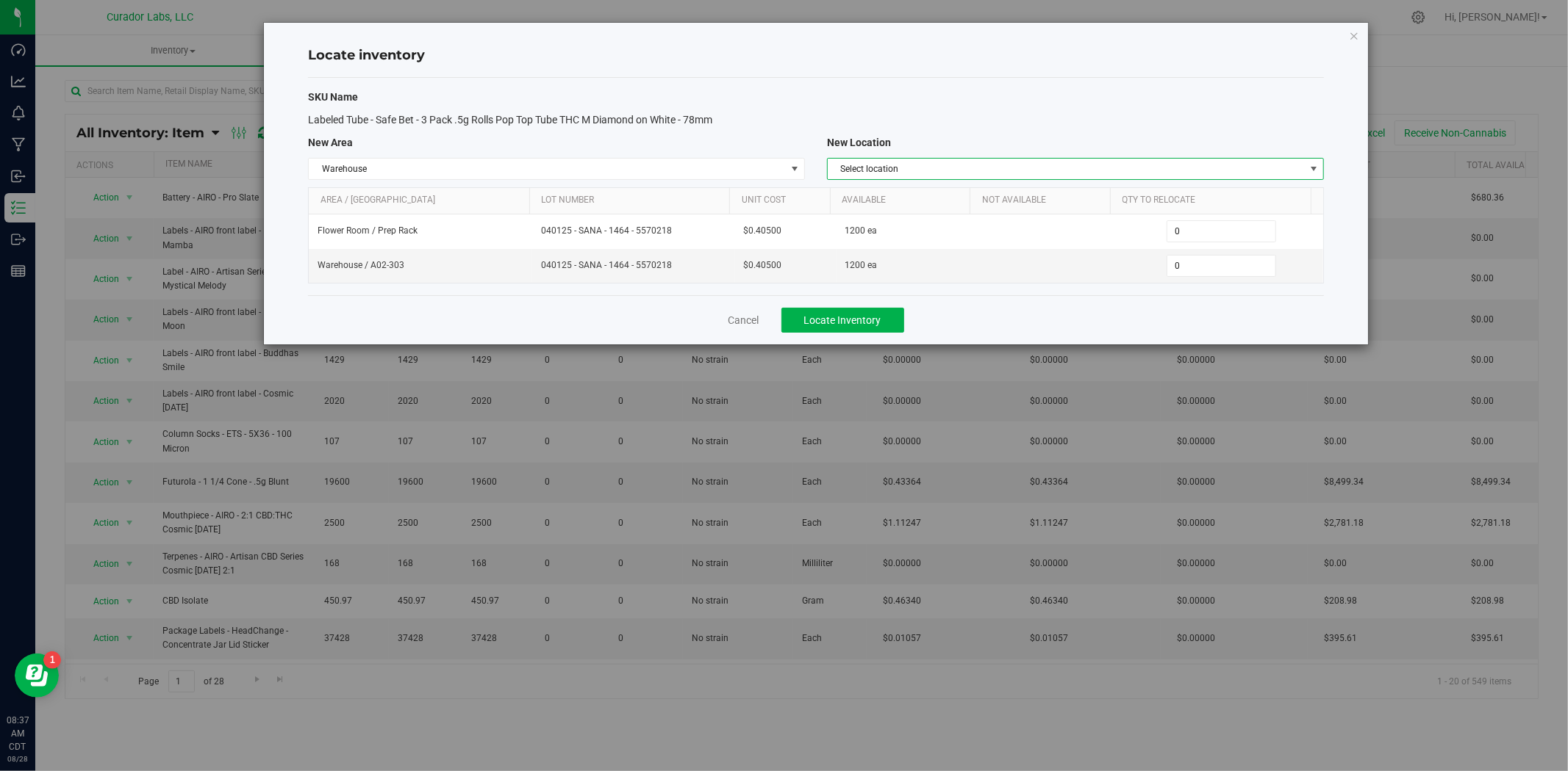
click at [858, 174] on span "Select location" at bounding box center [1066, 168] width 477 height 21
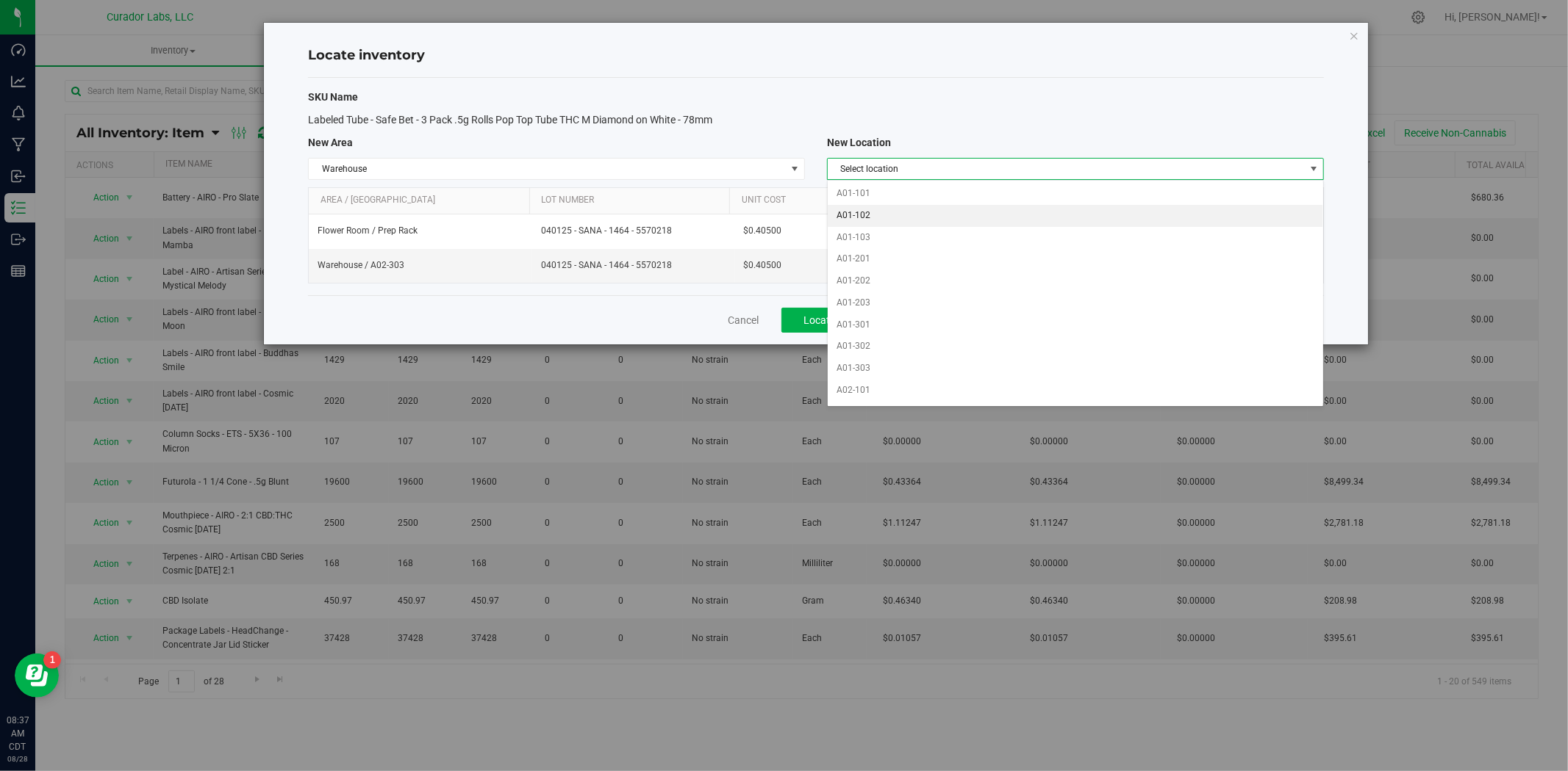
scroll to position [108, 0]
drag, startPoint x: 882, startPoint y: 386, endPoint x: 890, endPoint y: 373, distance: 15.3
click at [880, 387] on li "A02-203" at bounding box center [1076, 391] width 495 height 22
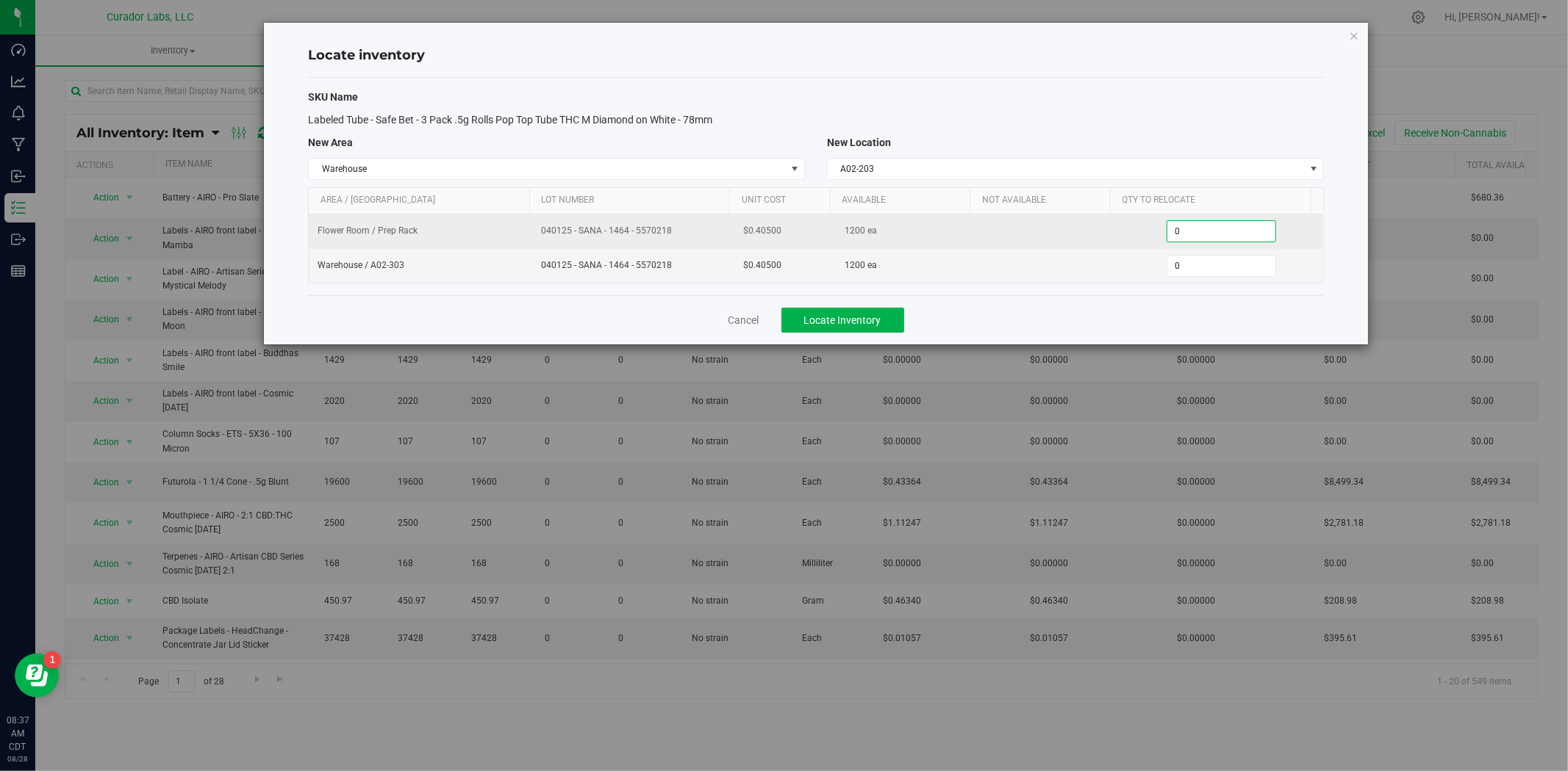
drag, startPoint x: 1132, startPoint y: 231, endPoint x: 1118, endPoint y: 234, distance: 14.3
click at [1120, 231] on td "0 0" at bounding box center [1221, 232] width 203 height 34
type input "1200"
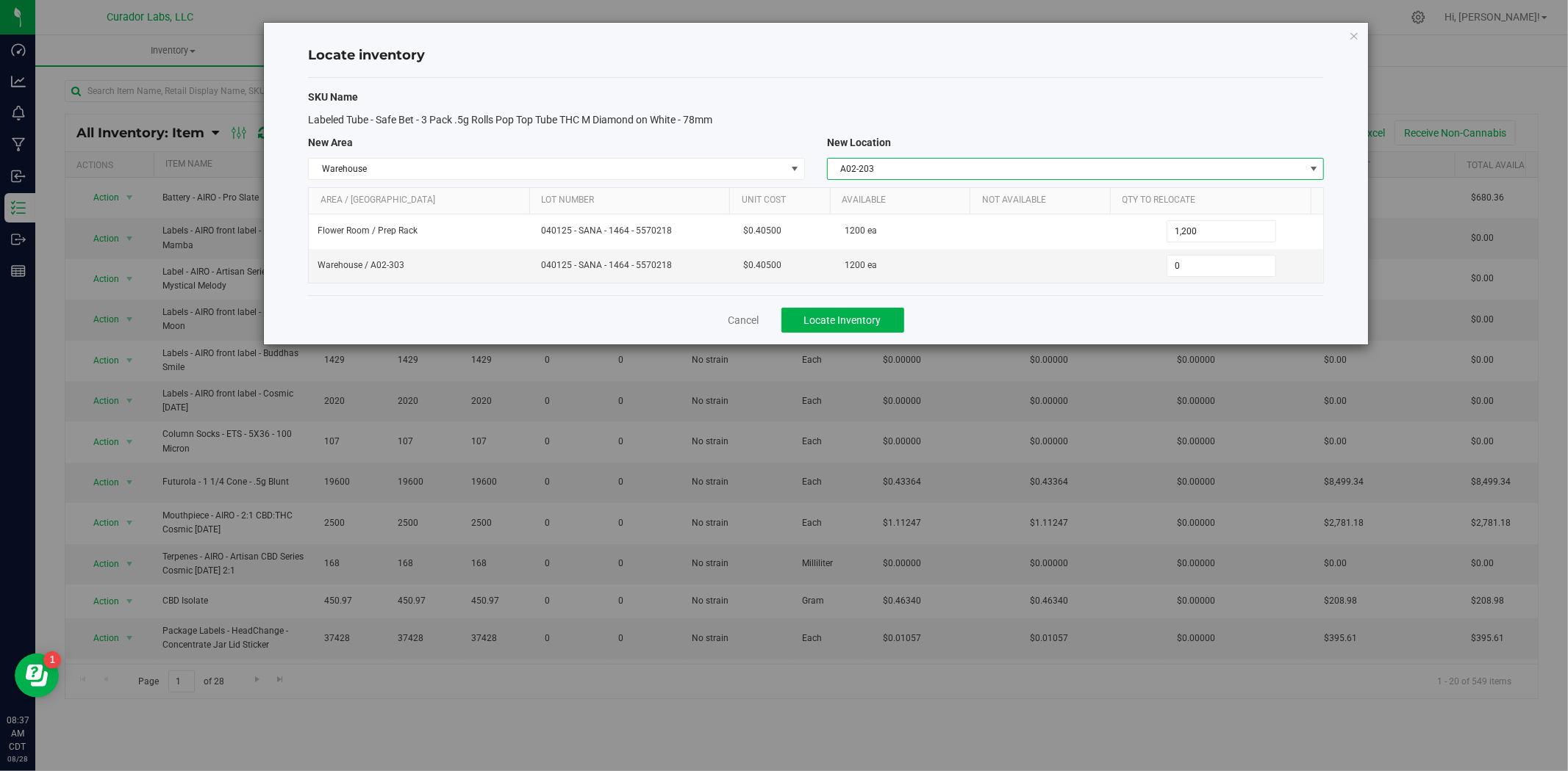
click at [864, 176] on span "A02-203" at bounding box center [1066, 168] width 477 height 21
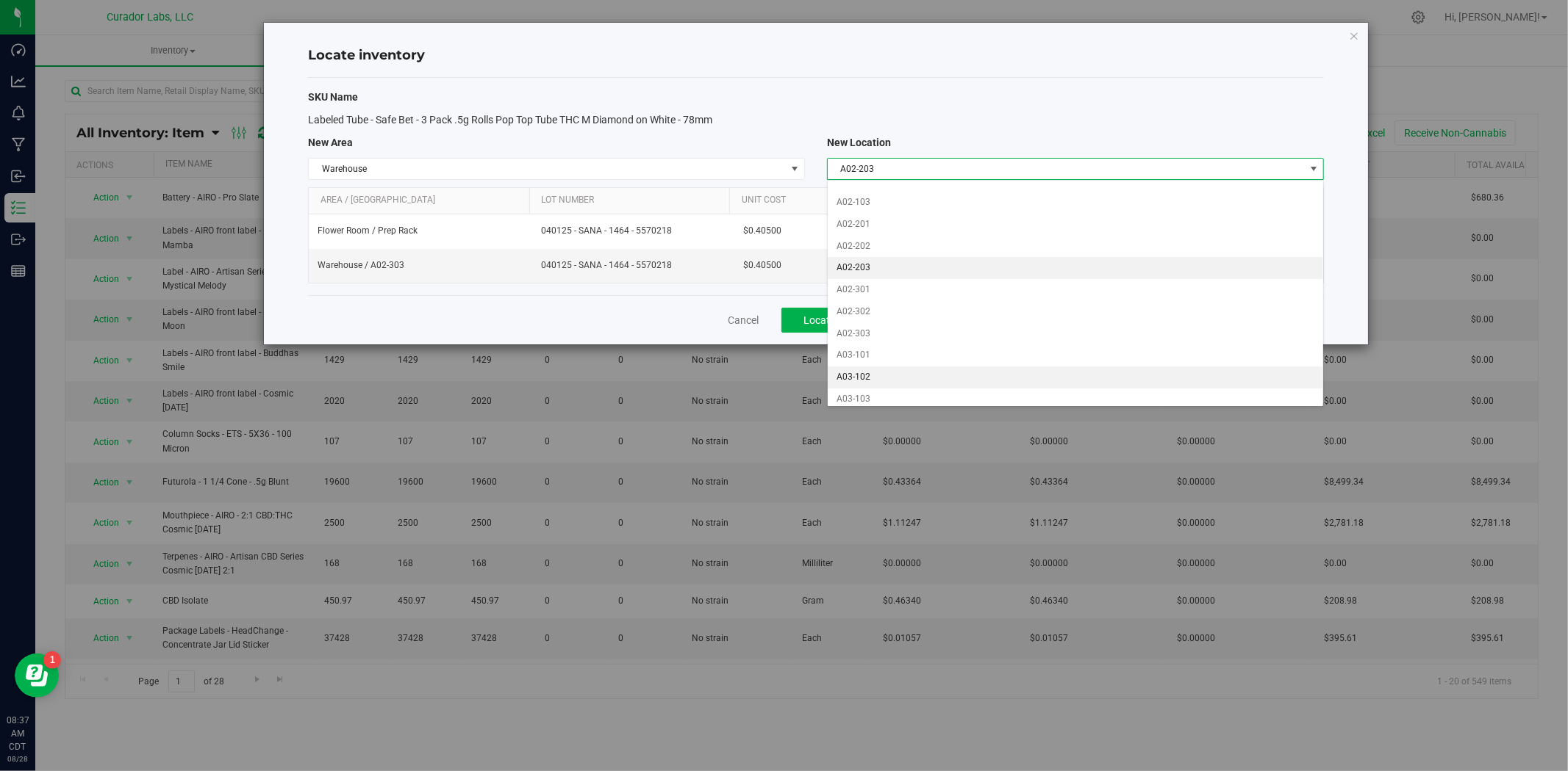
scroll to position [327, 0]
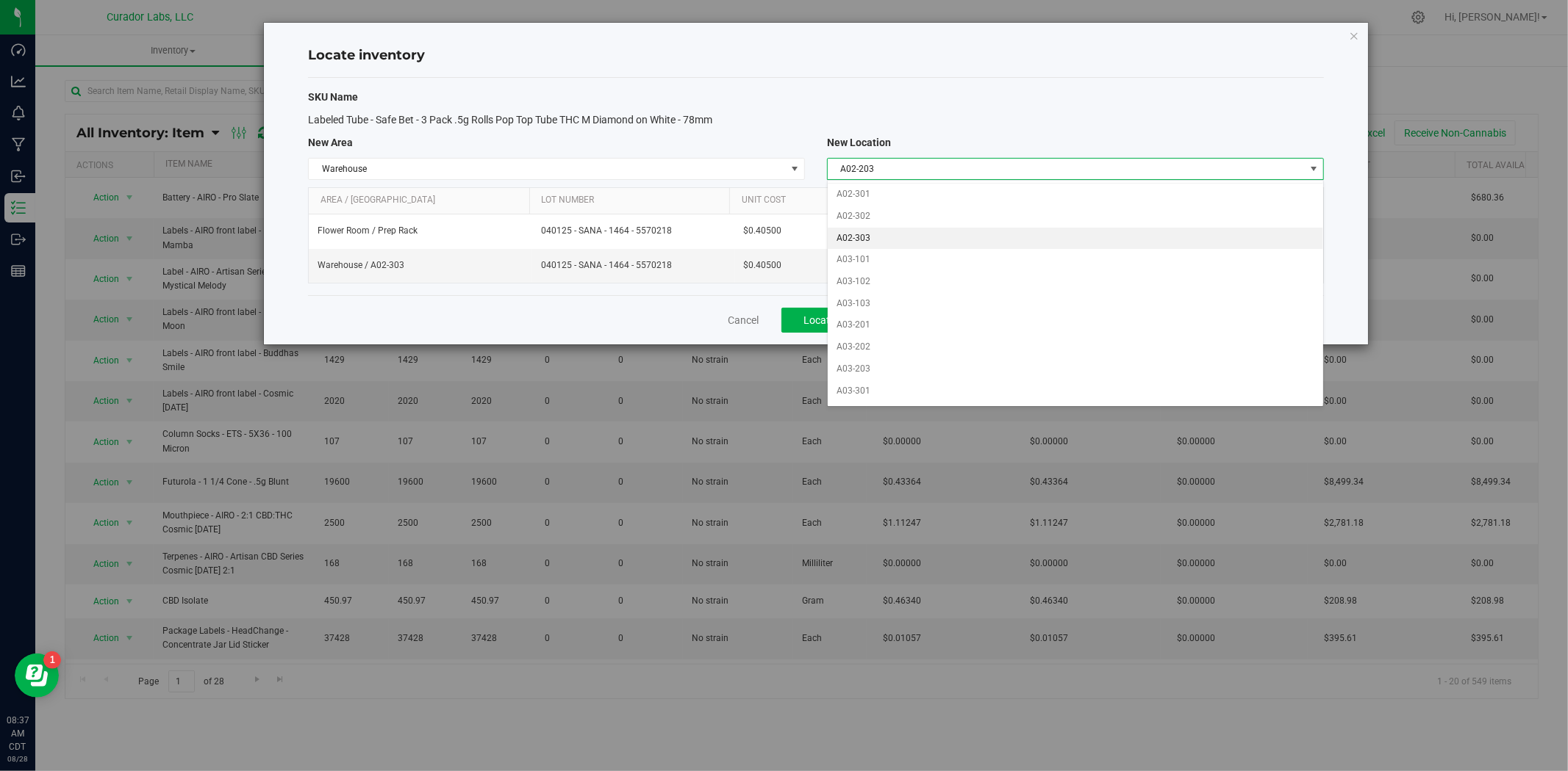
click at [880, 242] on li "A02-303" at bounding box center [1076, 238] width 495 height 22
type input "0"
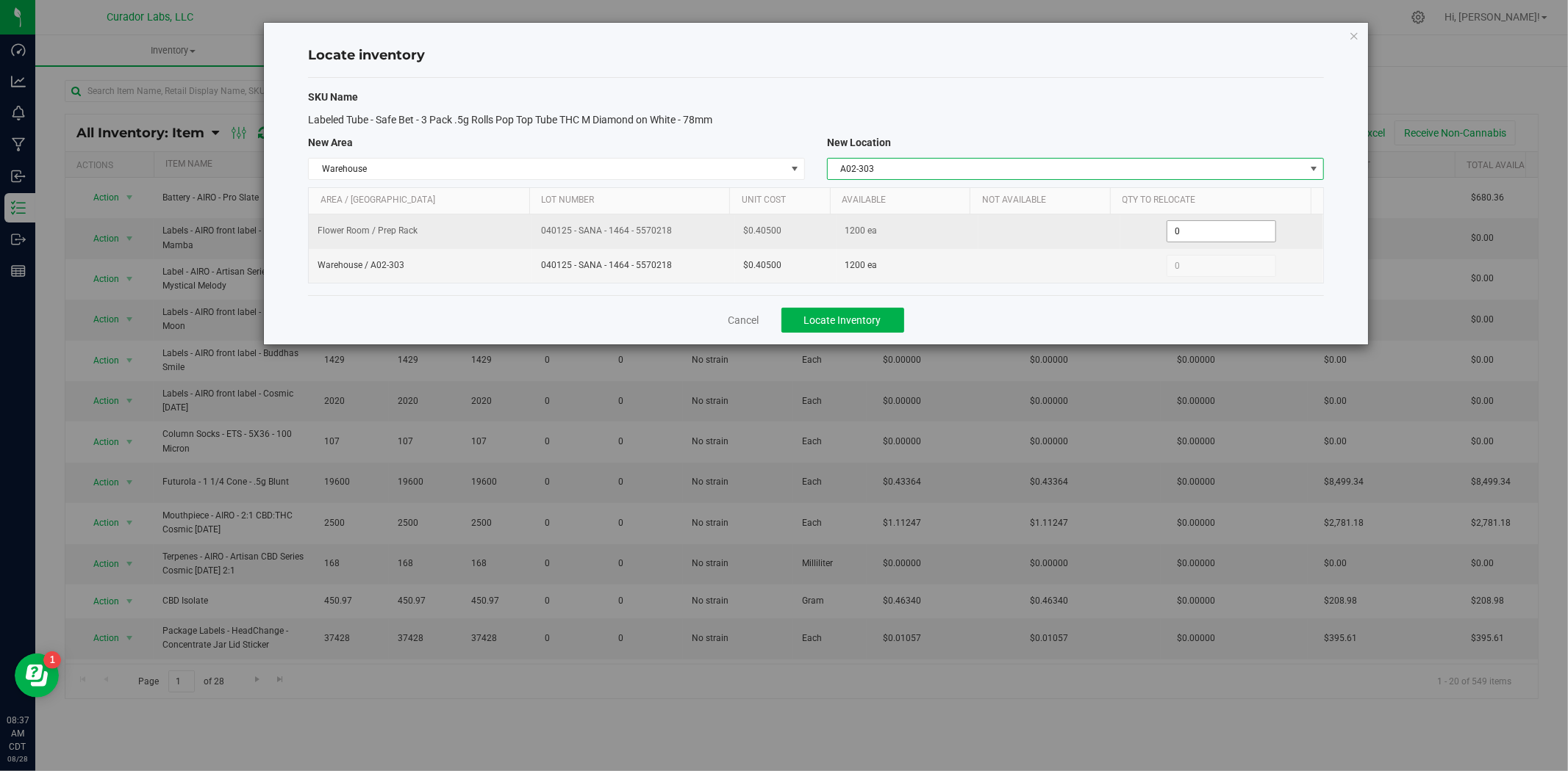
drag, startPoint x: 1183, startPoint y: 238, endPoint x: 1140, endPoint y: 248, distance: 44.1
click at [1140, 248] on td "0 0" at bounding box center [1221, 232] width 203 height 34
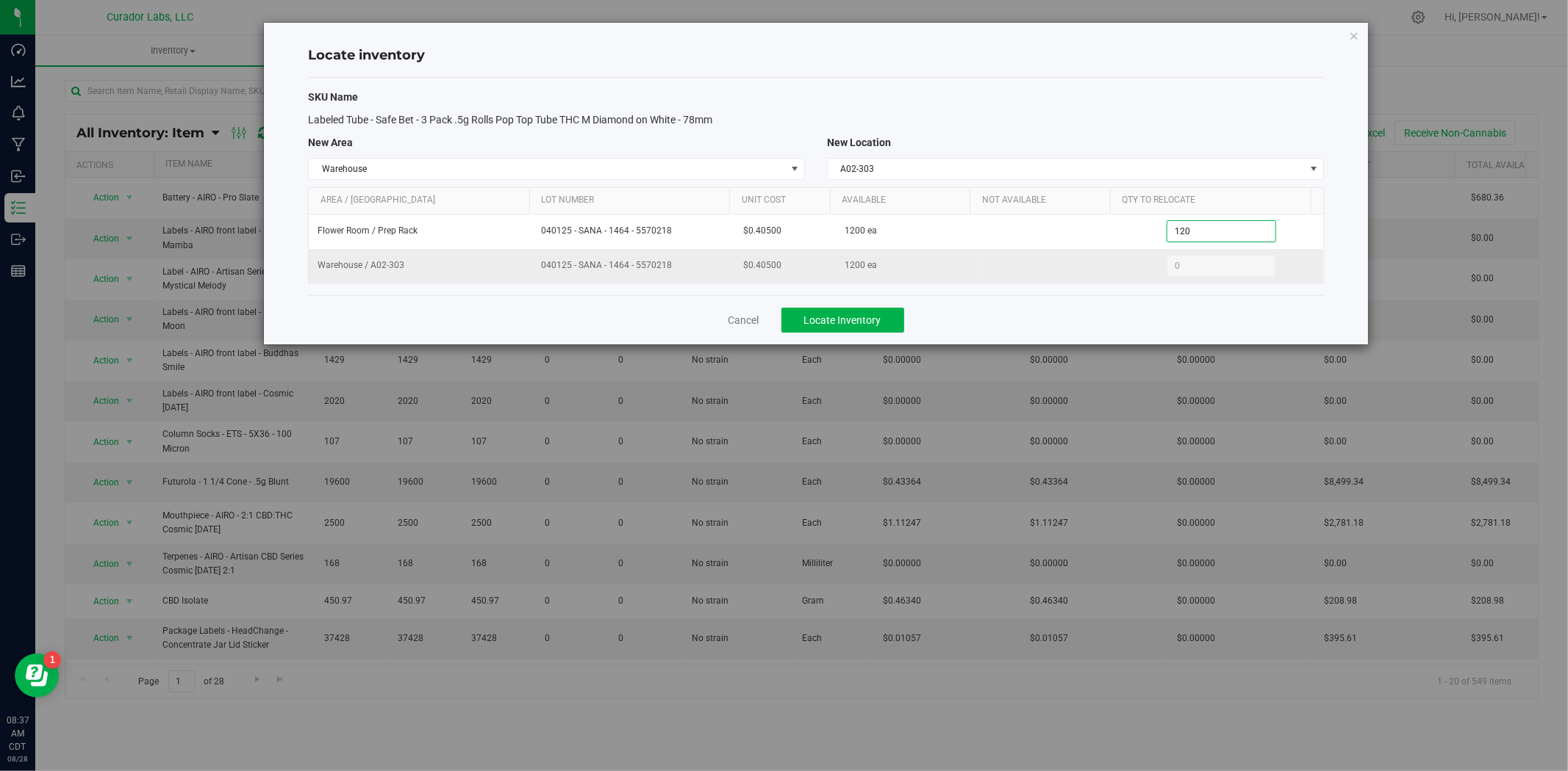
type input "1200"
type input "1,200"
click at [811, 315] on span "Locate Inventory" at bounding box center [842, 320] width 77 height 11
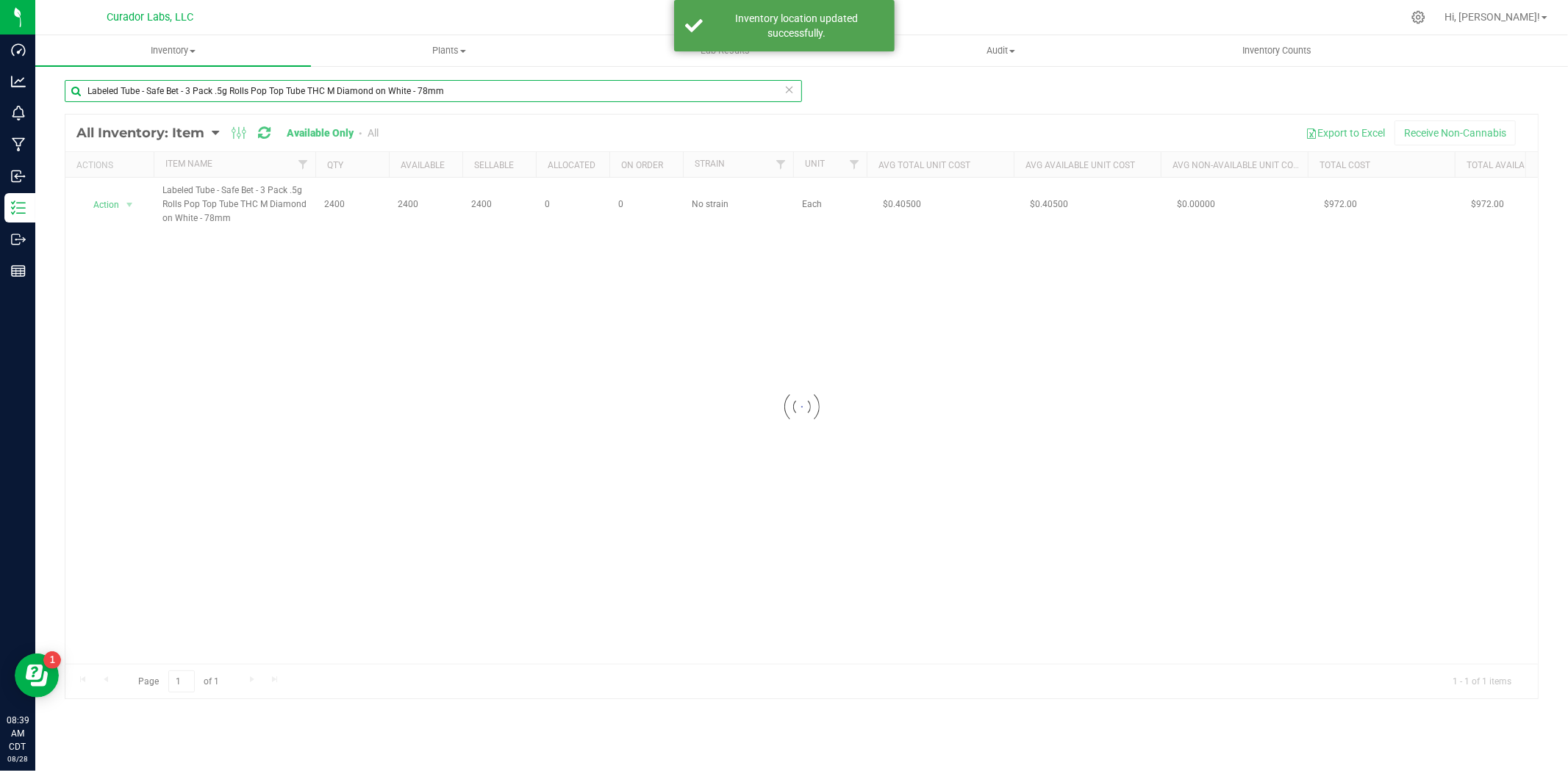
drag, startPoint x: 460, startPoint y: 92, endPoint x: 209, endPoint y: 93, distance: 251.0
click at [209, 93] on input "Labeled Tube - Safe Bet - 3 Pack .5g Rolls Pop Top Tube THC M Diamond on White …" at bounding box center [433, 91] width 737 height 22
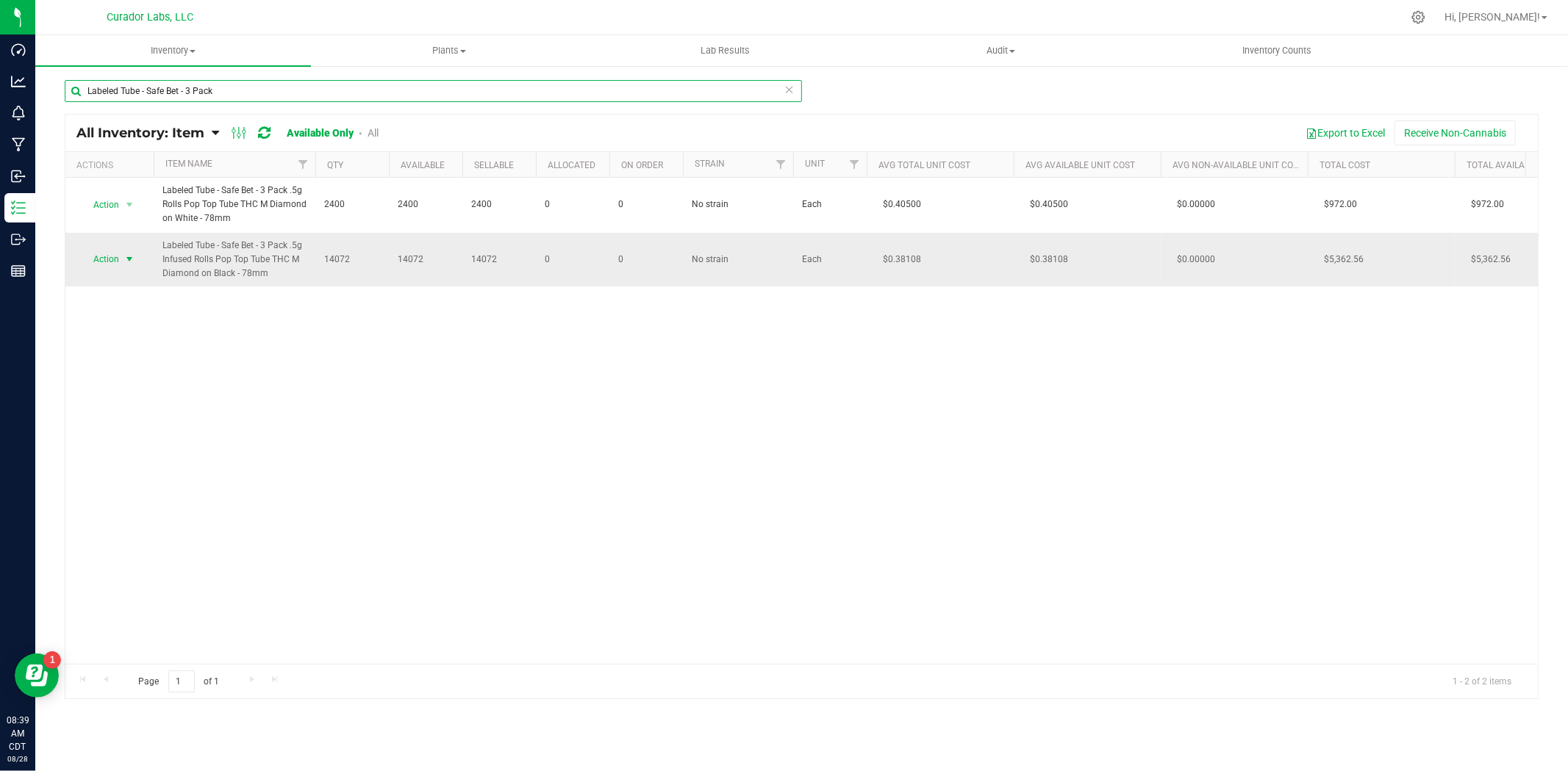
type input "Labeled Tube - Safe Bet - 3 Pack"
click at [129, 264] on span "select" at bounding box center [129, 259] width 11 height 11
click at [151, 347] on li "Locate inventory" at bounding box center [127, 349] width 94 height 22
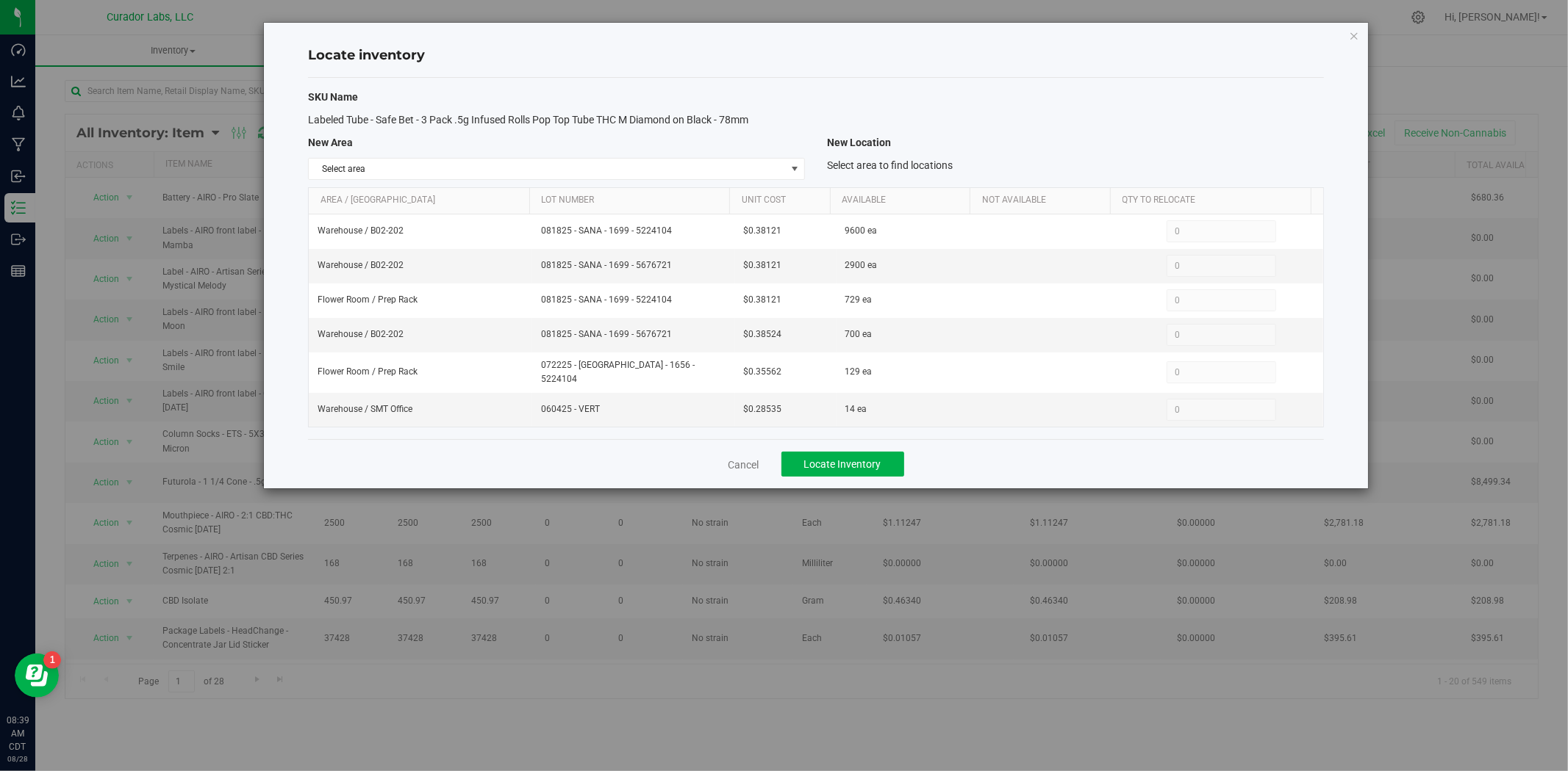
drag, startPoint x: 761, startPoint y: 120, endPoint x: 296, endPoint y: 120, distance: 465.0
click at [296, 120] on div "Locate inventory SKU Name Labeled Tube - Safe Bet - 3 Pack .5g Infused Rolls Po…" at bounding box center [816, 255] width 1104 height 465
copy span "Labeled Tube - Safe Bet - 3 Pack .5g Infused Rolls Pop Top Tube THC M Diamond o…"
drag, startPoint x: 678, startPoint y: 276, endPoint x: 555, endPoint y: 274, distance: 123.0
click at [555, 274] on td "081825 - SANA - 1699 - 5676721" at bounding box center [633, 266] width 203 height 34
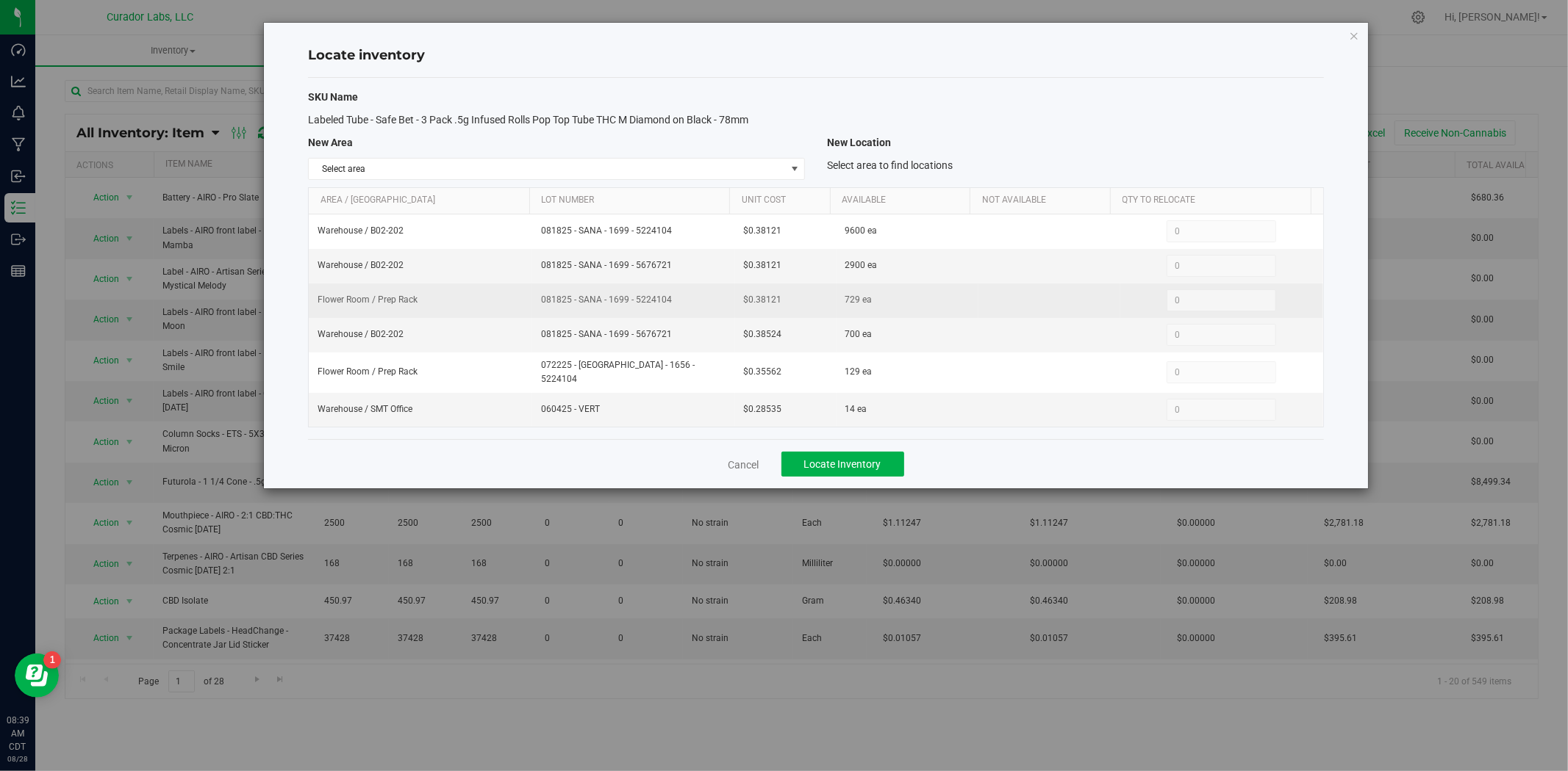
click at [665, 288] on td "081825 - SANA - 1699 - 5224104" at bounding box center [633, 300] width 203 height 34
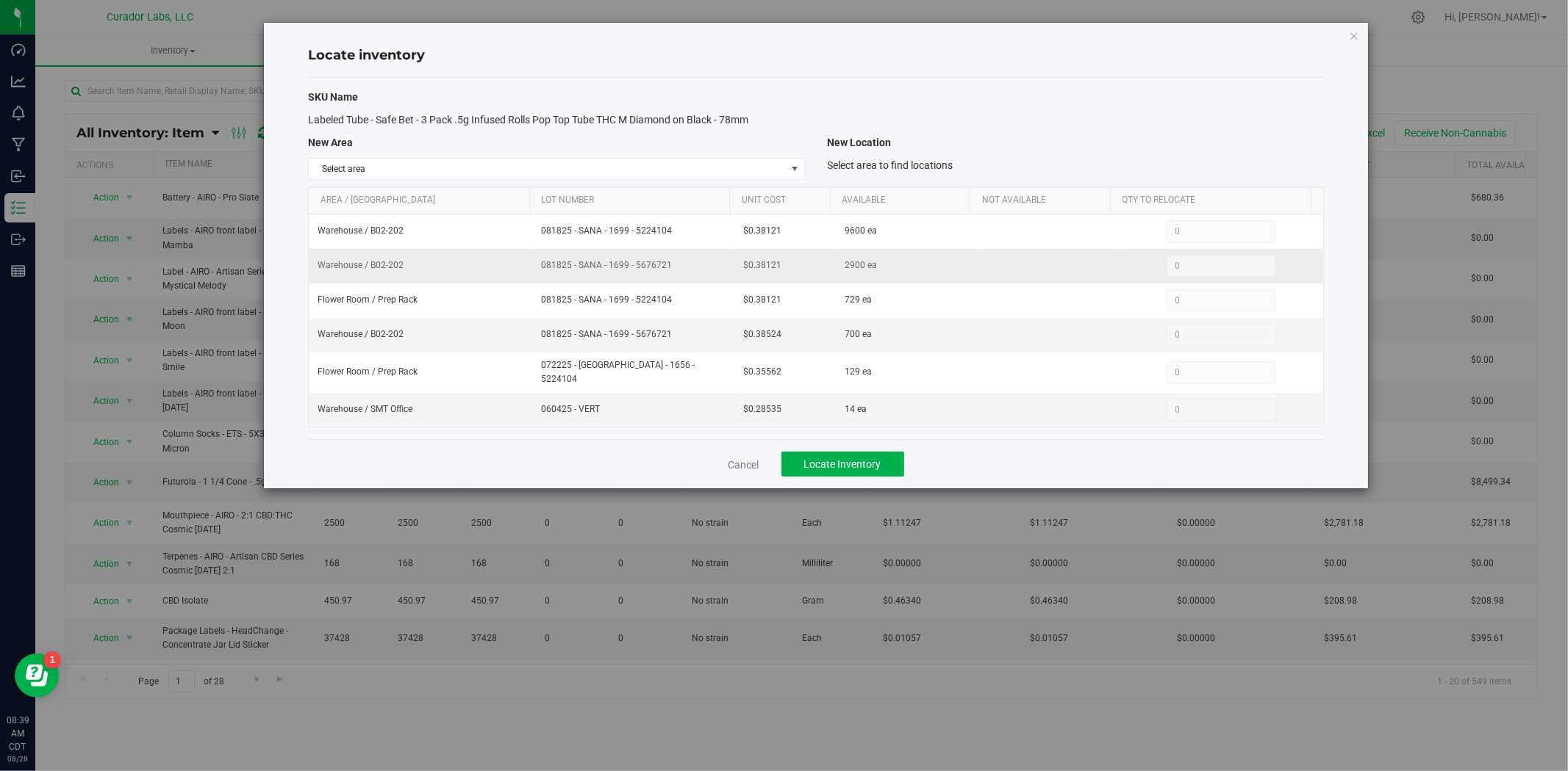
drag, startPoint x: 675, startPoint y: 270, endPoint x: 535, endPoint y: 269, distance: 140.0
click at [532, 270] on td "081825 - SANA - 1699 - 5676721" at bounding box center [633, 266] width 203 height 34
copy span "081825 - SANA - 1699 - 5676721"
click at [603, 173] on span "Select area" at bounding box center [547, 168] width 477 height 21
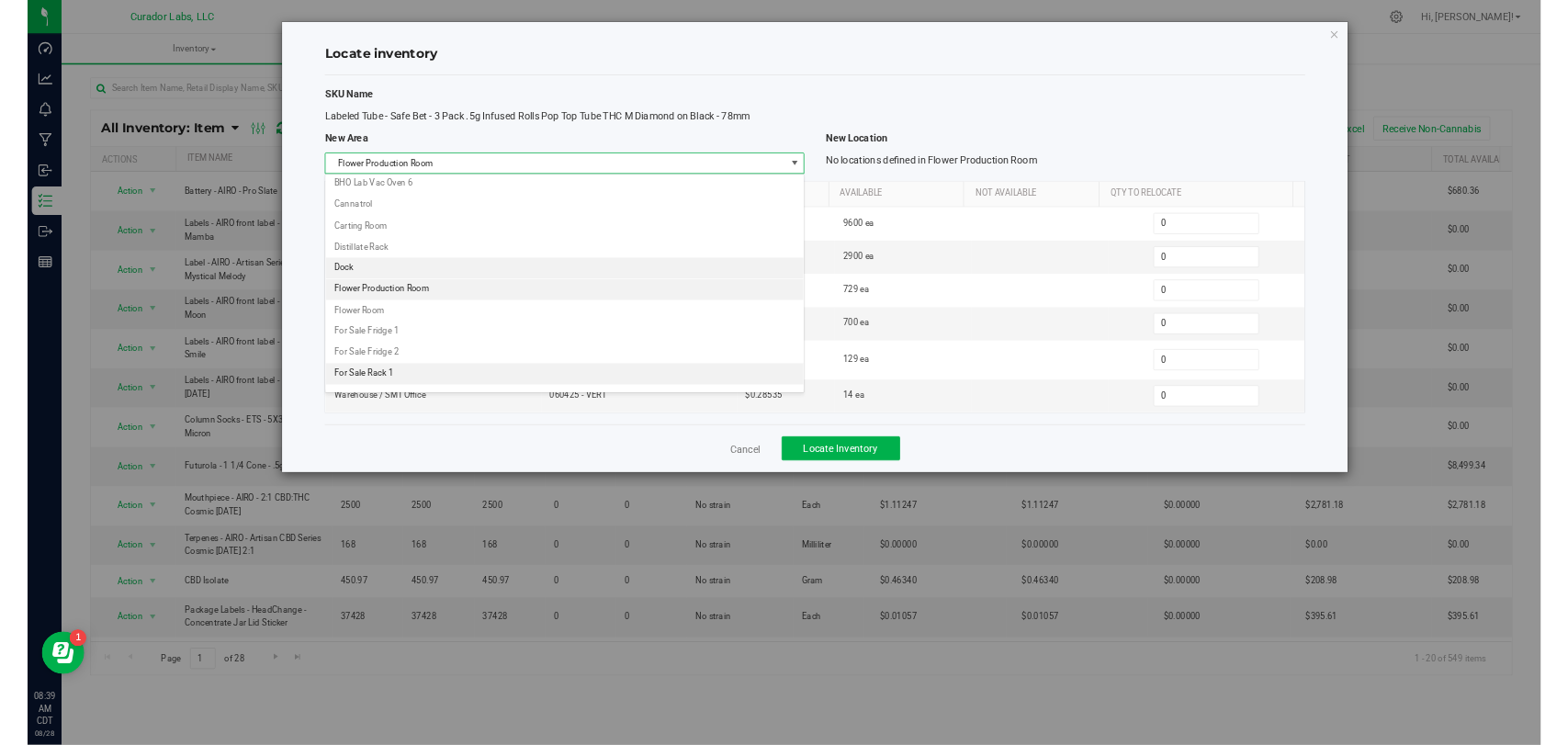
scroll to position [409, 0]
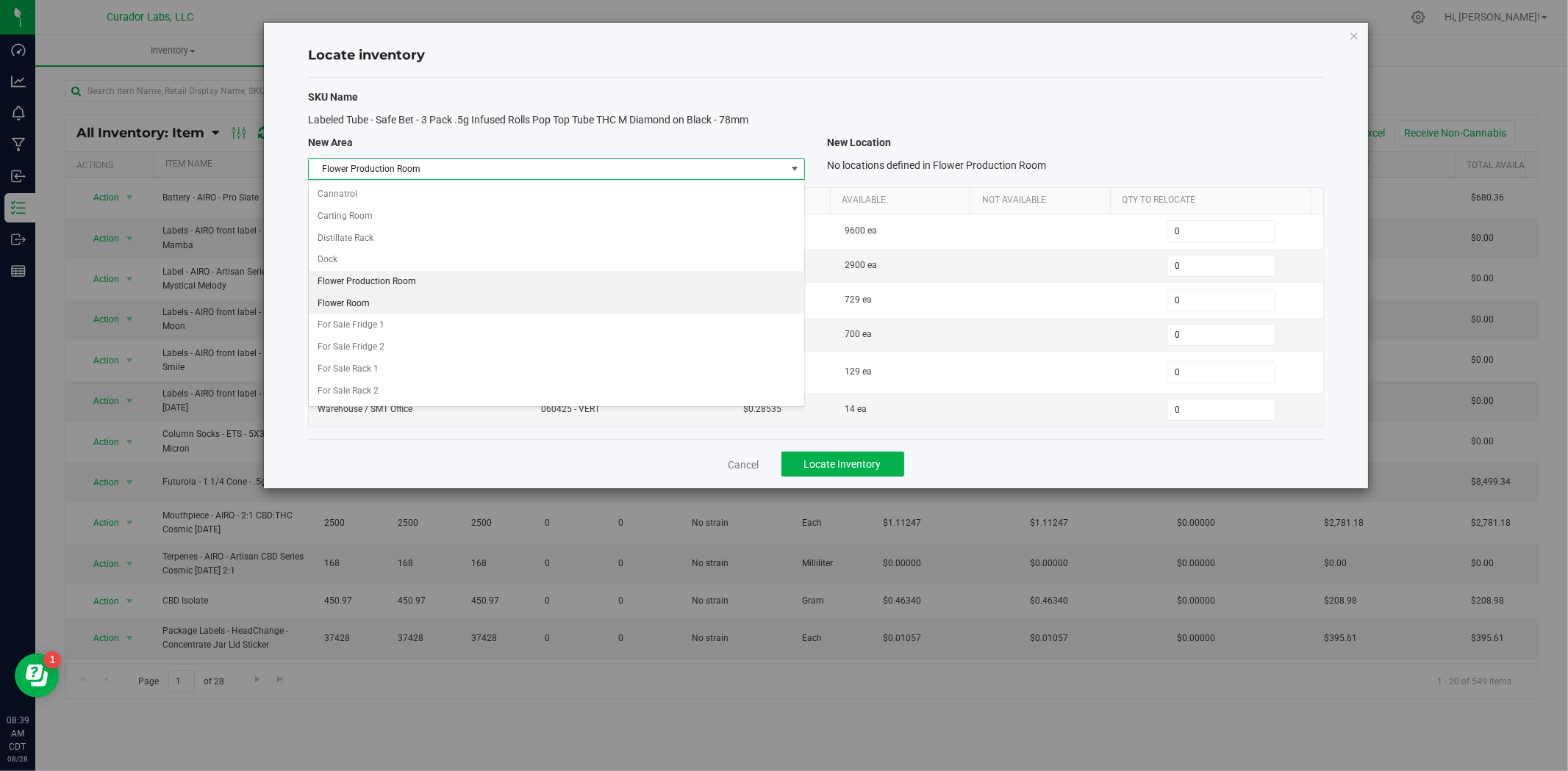
click at [445, 298] on li "Flower Room" at bounding box center [556, 304] width 495 height 22
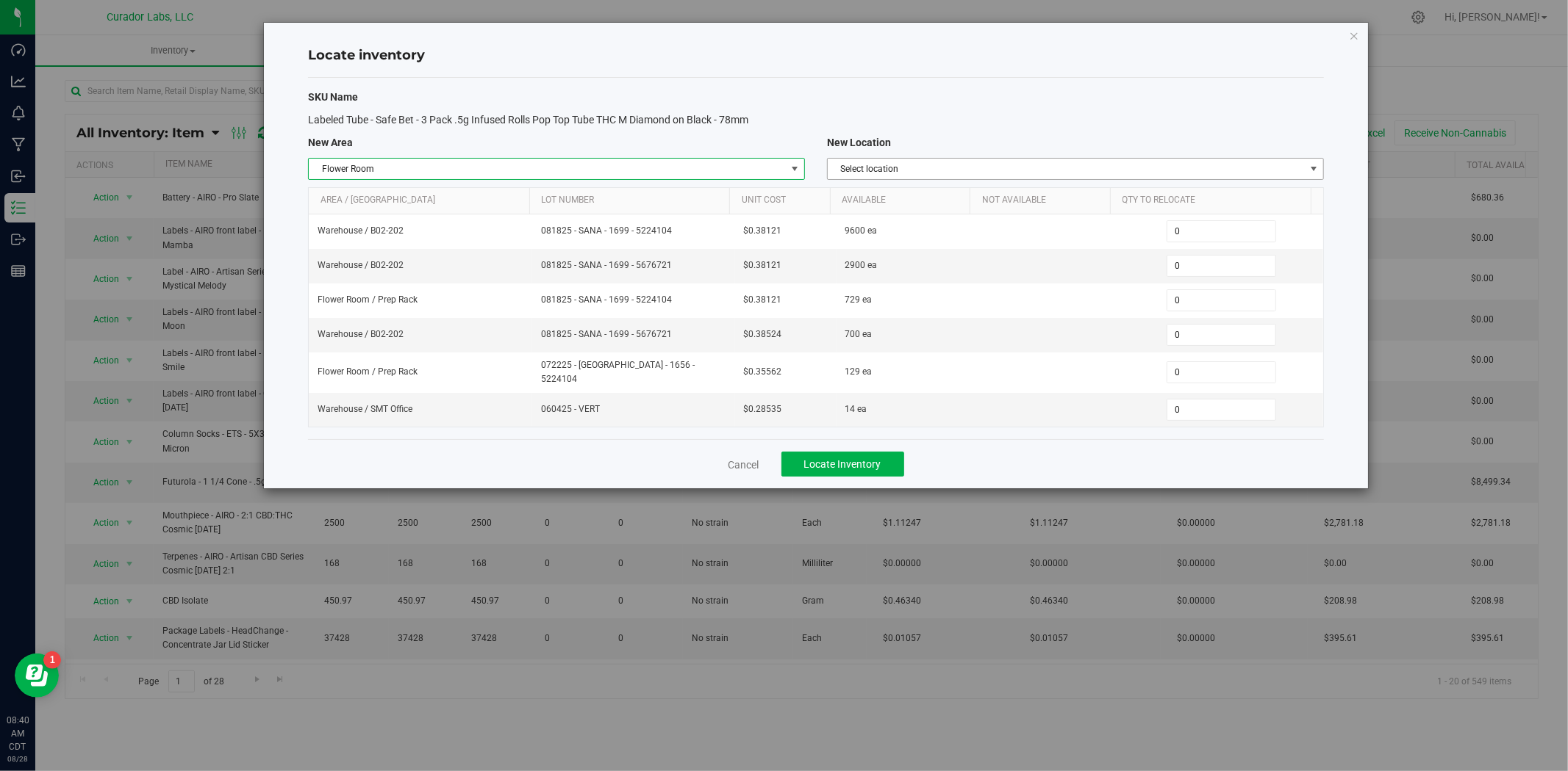
click at [996, 165] on span "Select location" at bounding box center [1066, 168] width 477 height 21
click at [942, 275] on li "Prep Rack" at bounding box center [1076, 281] width 495 height 22
drag, startPoint x: 1210, startPoint y: 265, endPoint x: 1103, endPoint y: 266, distance: 107.0
click at [1129, 265] on div "0 0" at bounding box center [1221, 266] width 185 height 22
type input "1200"
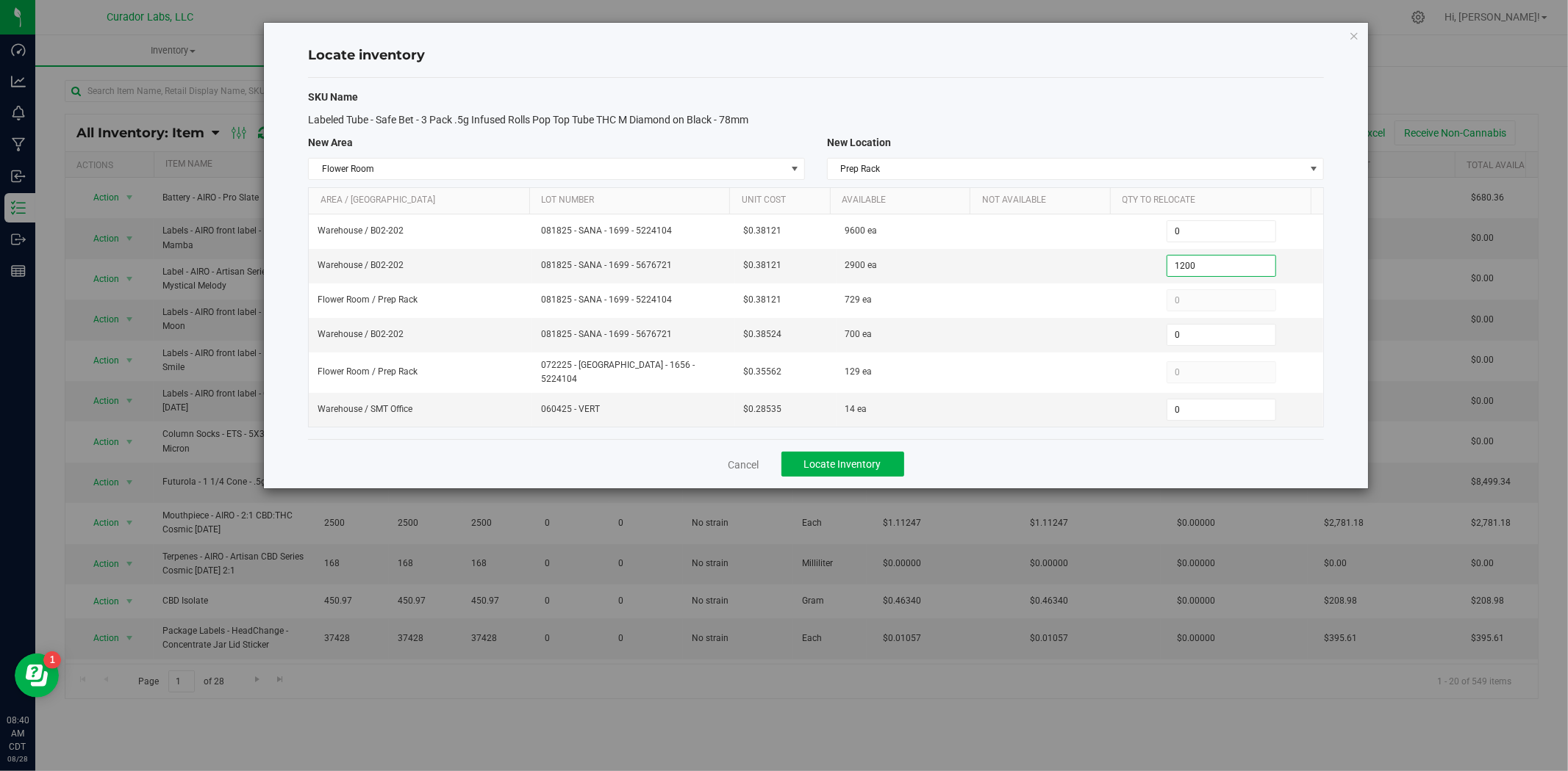
type input "1,200"
drag, startPoint x: 905, startPoint y: 459, endPoint x: 890, endPoint y: 459, distance: 15.0
click at [899, 459] on div "Cancel Locate Inventory" at bounding box center [816, 464] width 1015 height 50
click at [887, 459] on button "Locate Inventory" at bounding box center [842, 464] width 123 height 25
